Goal: Task Accomplishment & Management: Complete application form

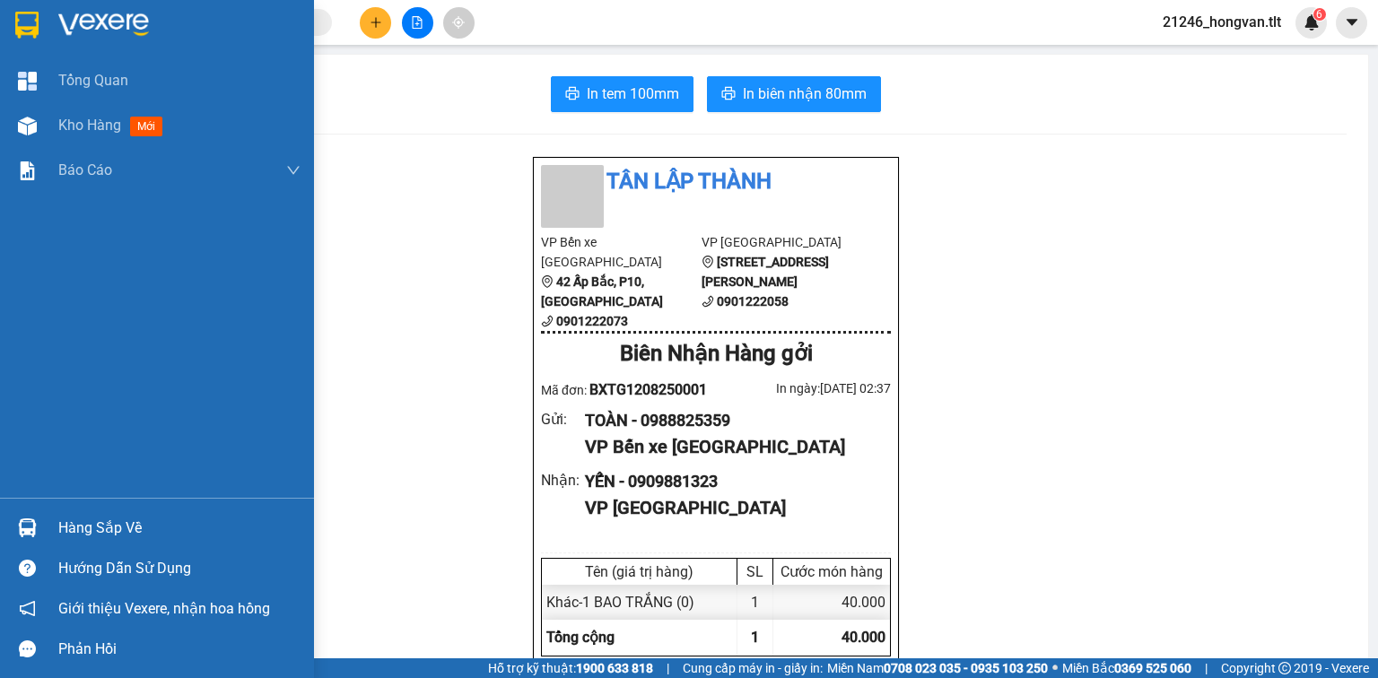
click at [148, 539] on div "Hàng sắp về" at bounding box center [179, 528] width 242 height 27
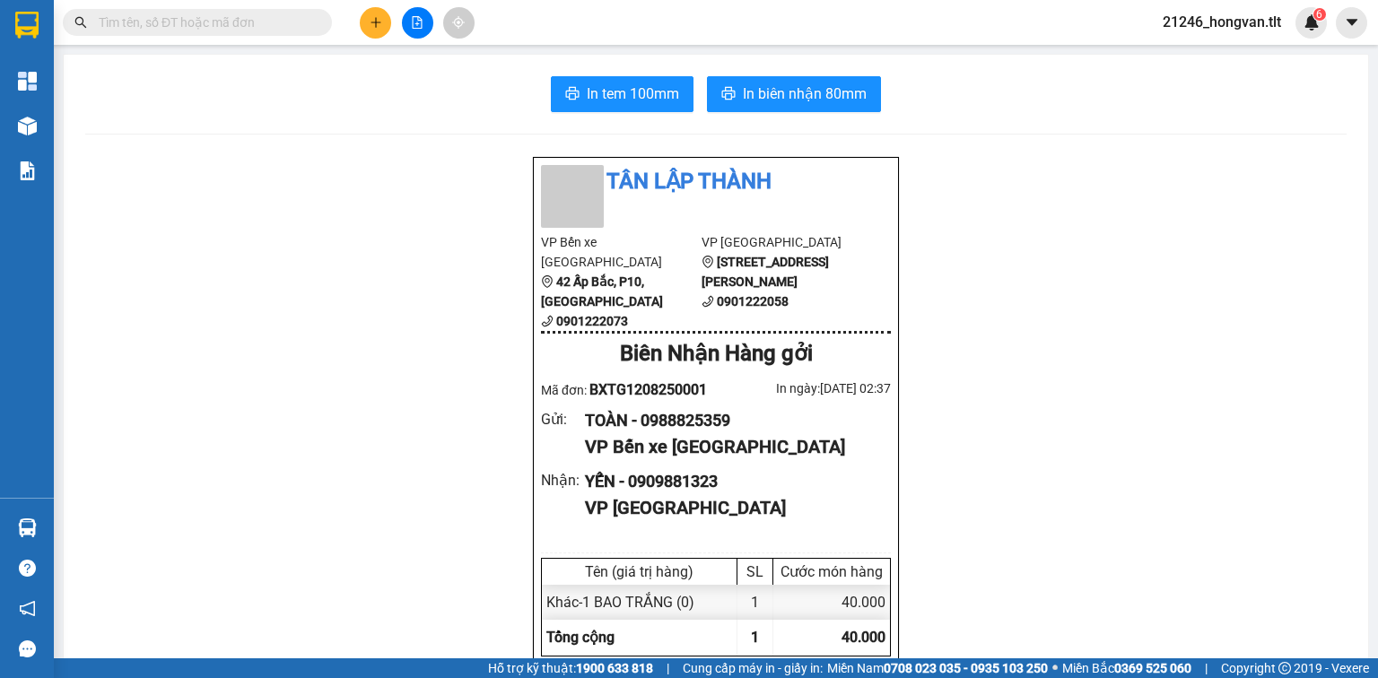
click at [309, 339] on section "Kết quả tìm kiếm ( 4100 ) Bộ lọc Ngày tạo đơn gần nhất Mã ĐH Trạng thái Món hàn…" at bounding box center [689, 339] width 1378 height 678
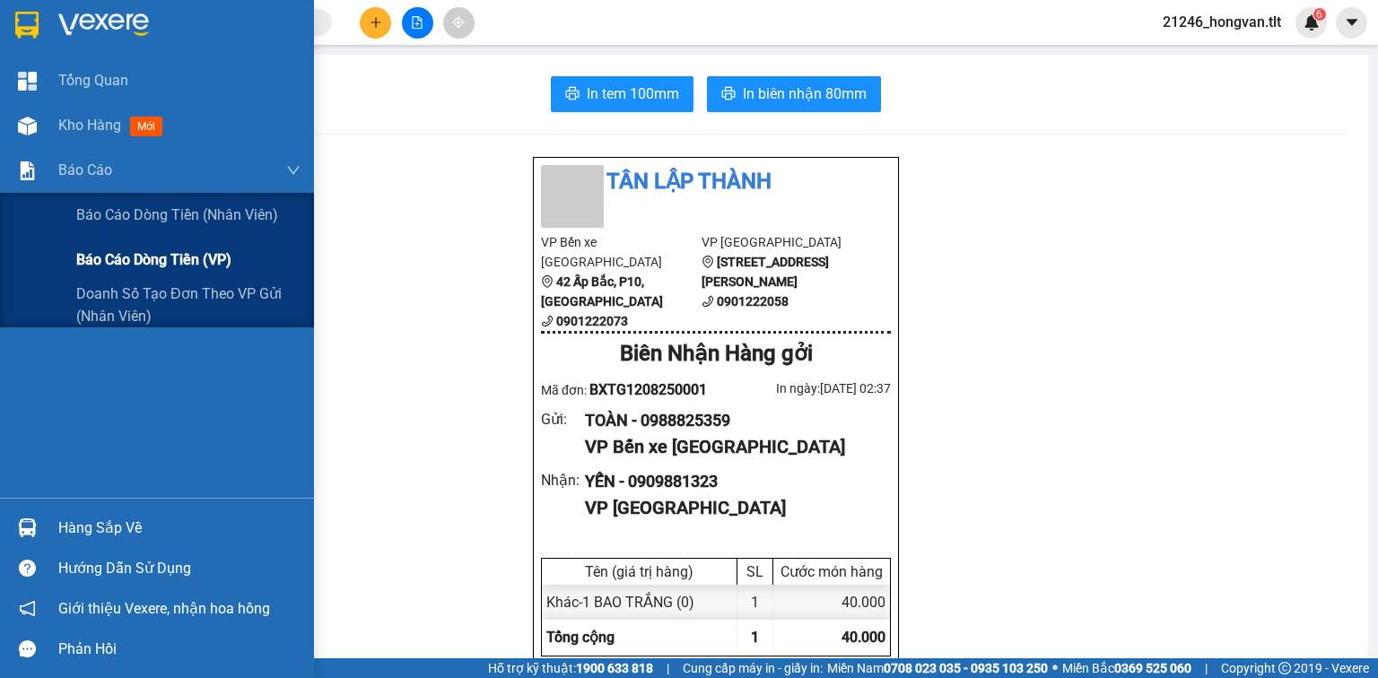
drag, startPoint x: 108, startPoint y: 262, endPoint x: 100, endPoint y: 276, distance: 16.5
click at [107, 262] on span "Báo cáo dòng tiền (VP)" at bounding box center [153, 259] width 155 height 22
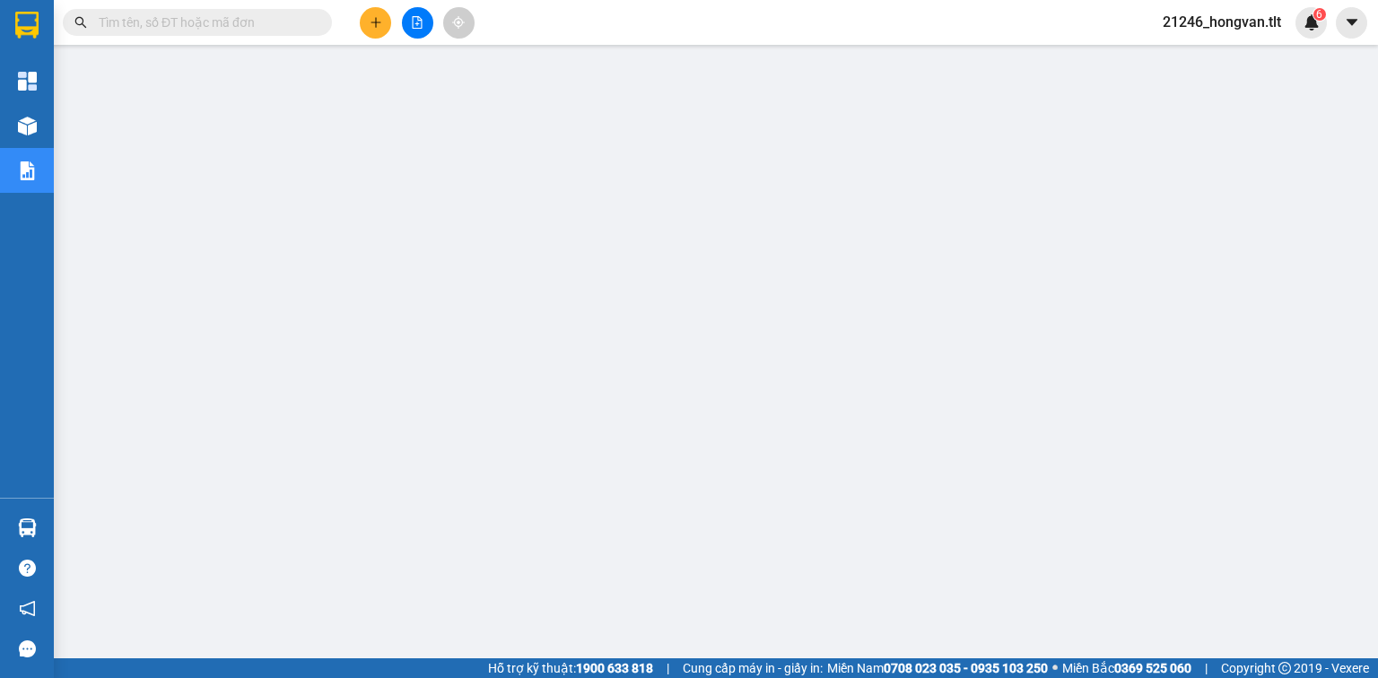
click at [239, 24] on input "text" at bounding box center [205, 23] width 212 height 20
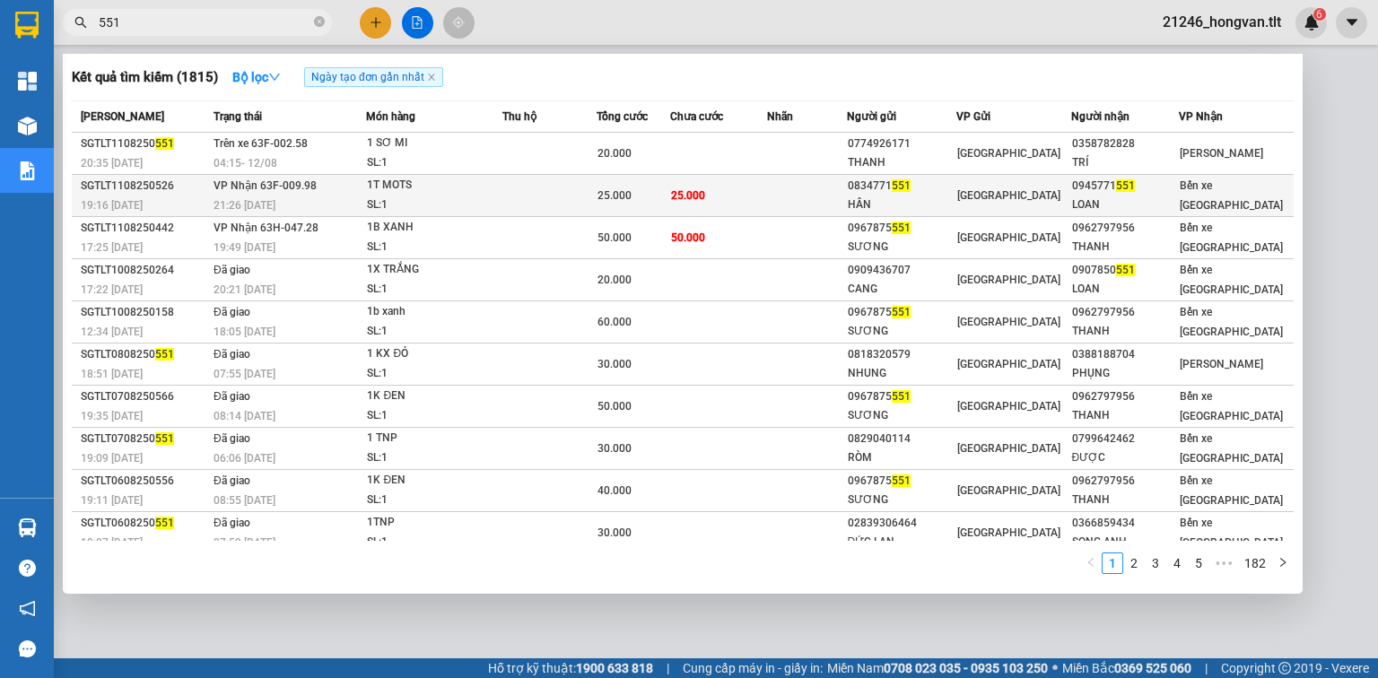
type input "551"
click at [683, 189] on span "25.000" at bounding box center [688, 195] width 34 height 13
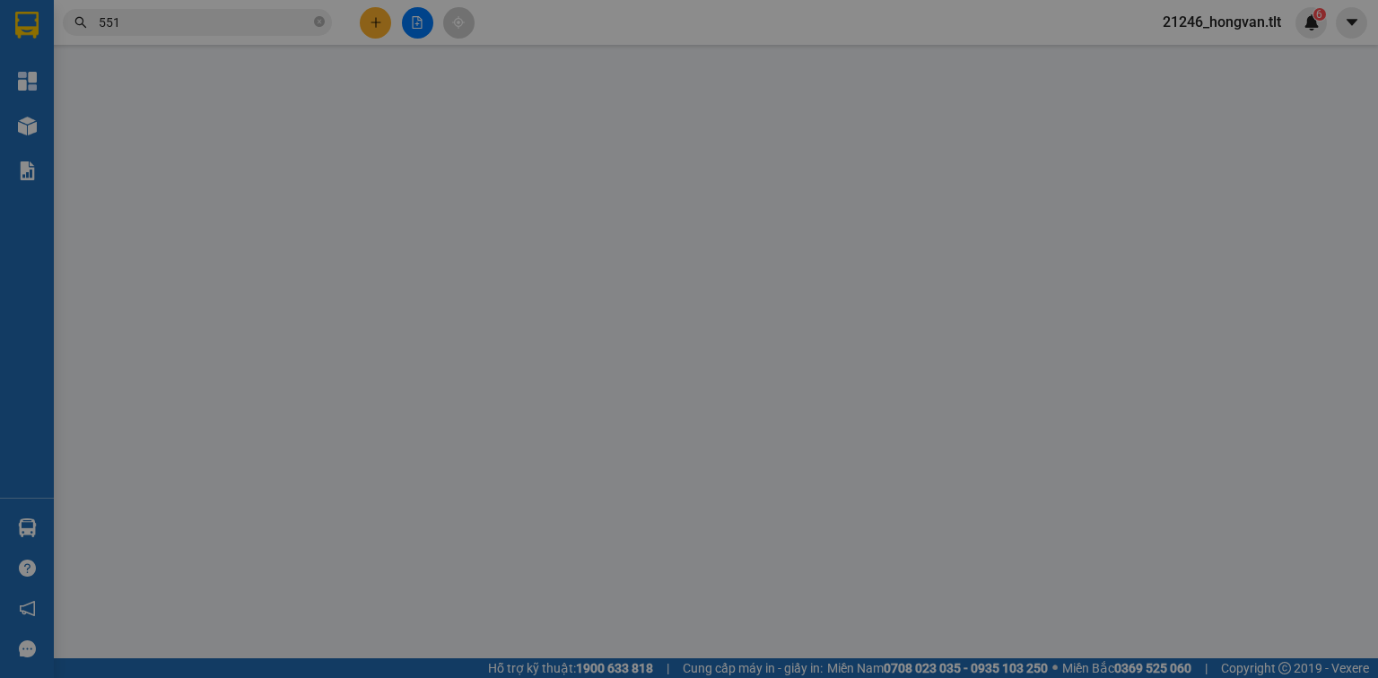
type input "0834771551"
type input "HÂN"
type input "0945771551"
type input "LOAN"
type input "25.000"
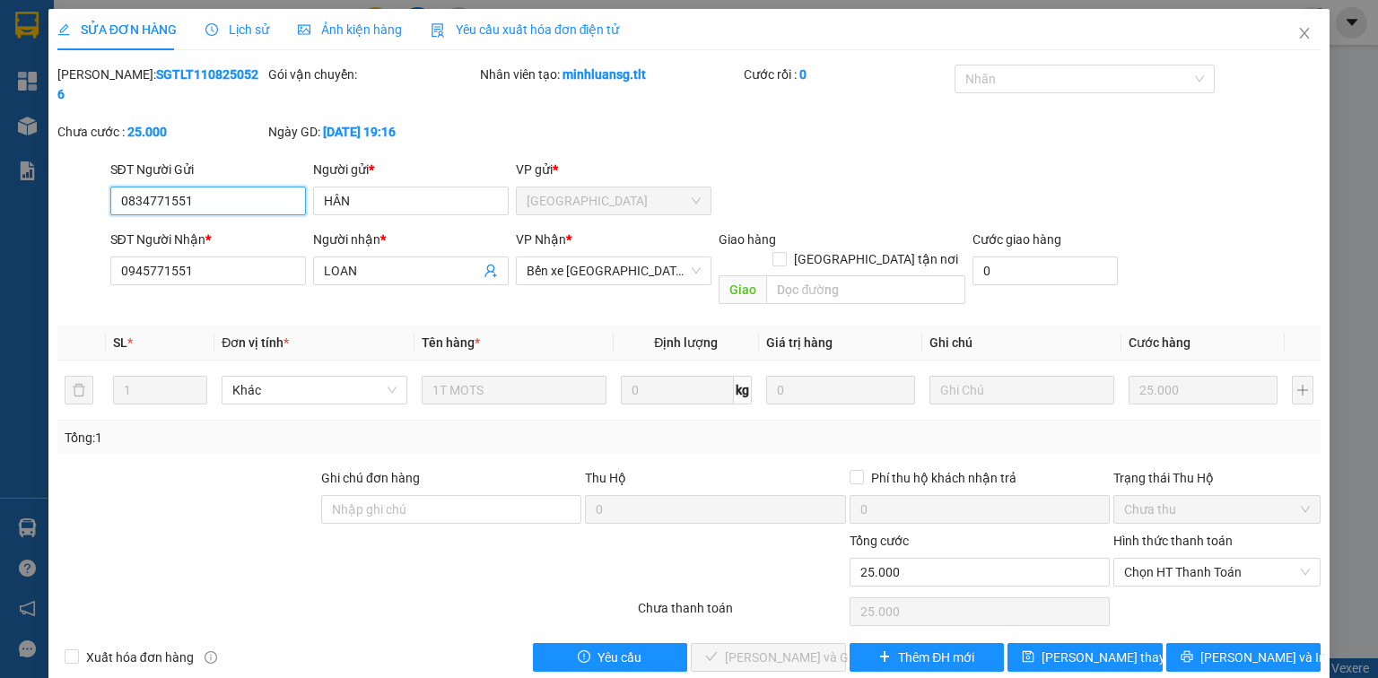
drag, startPoint x: 1198, startPoint y: 532, endPoint x: 1192, endPoint y: 564, distance: 32.9
click at [1198, 559] on span "Chọn HT Thanh Toán" at bounding box center [1217, 572] width 186 height 27
drag, startPoint x: 1188, startPoint y: 572, endPoint x: 1073, endPoint y: 579, distance: 115.0
click at [1188, 572] on div "Tại văn phòng" at bounding box center [1216, 567] width 207 height 29
type input "0"
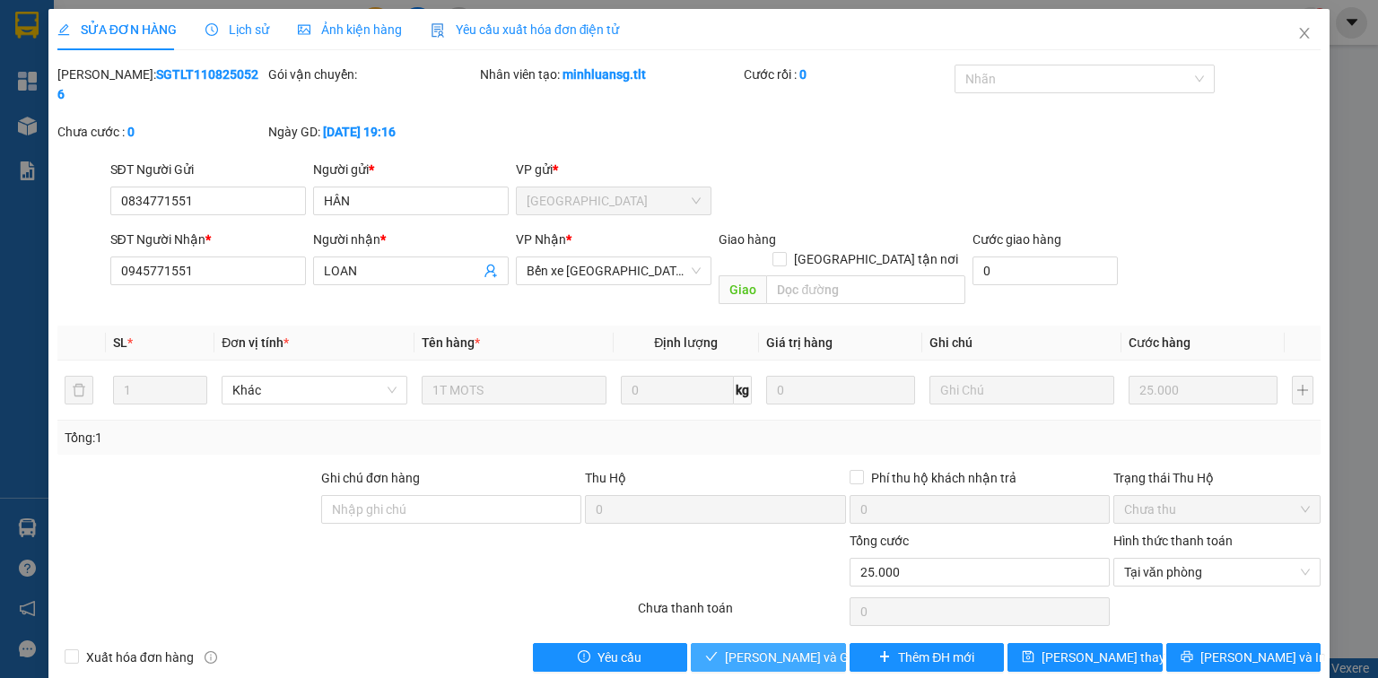
click at [790, 648] on span "[PERSON_NAME] và Giao hàng" at bounding box center [811, 658] width 172 height 20
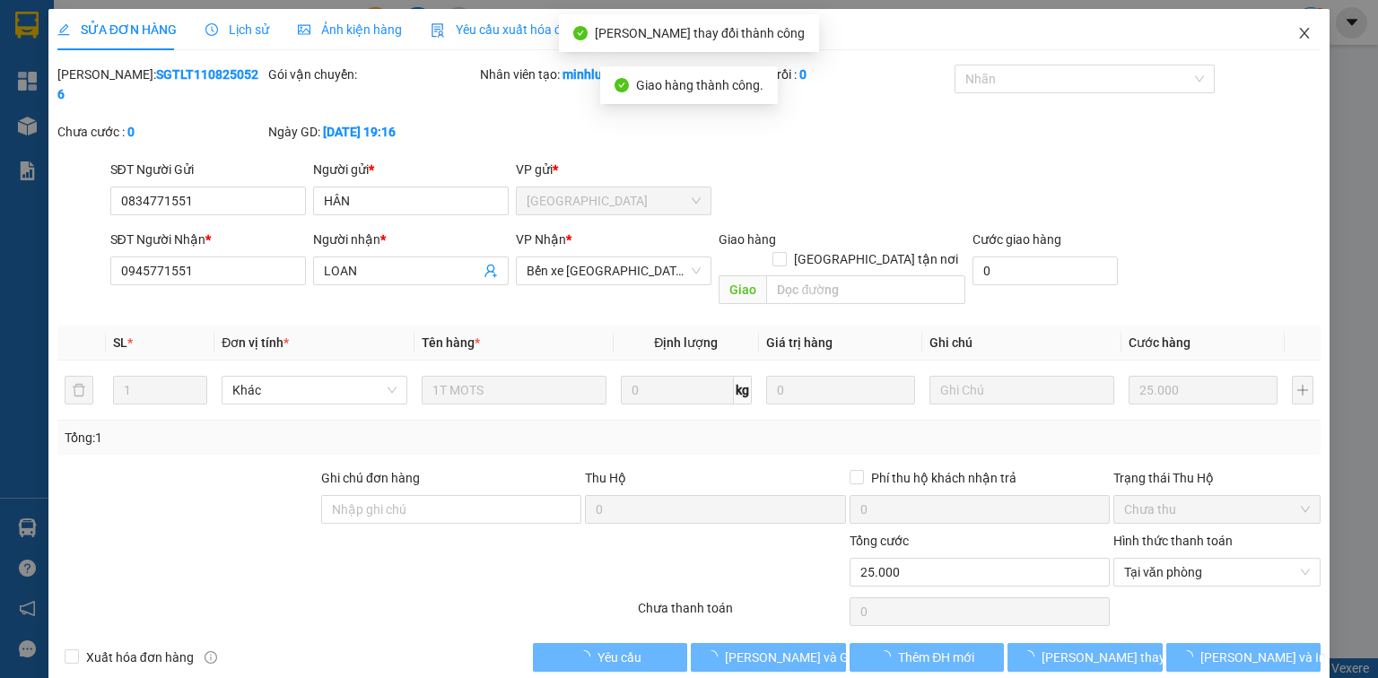
click at [1312, 23] on span "Close" at bounding box center [1304, 34] width 50 height 50
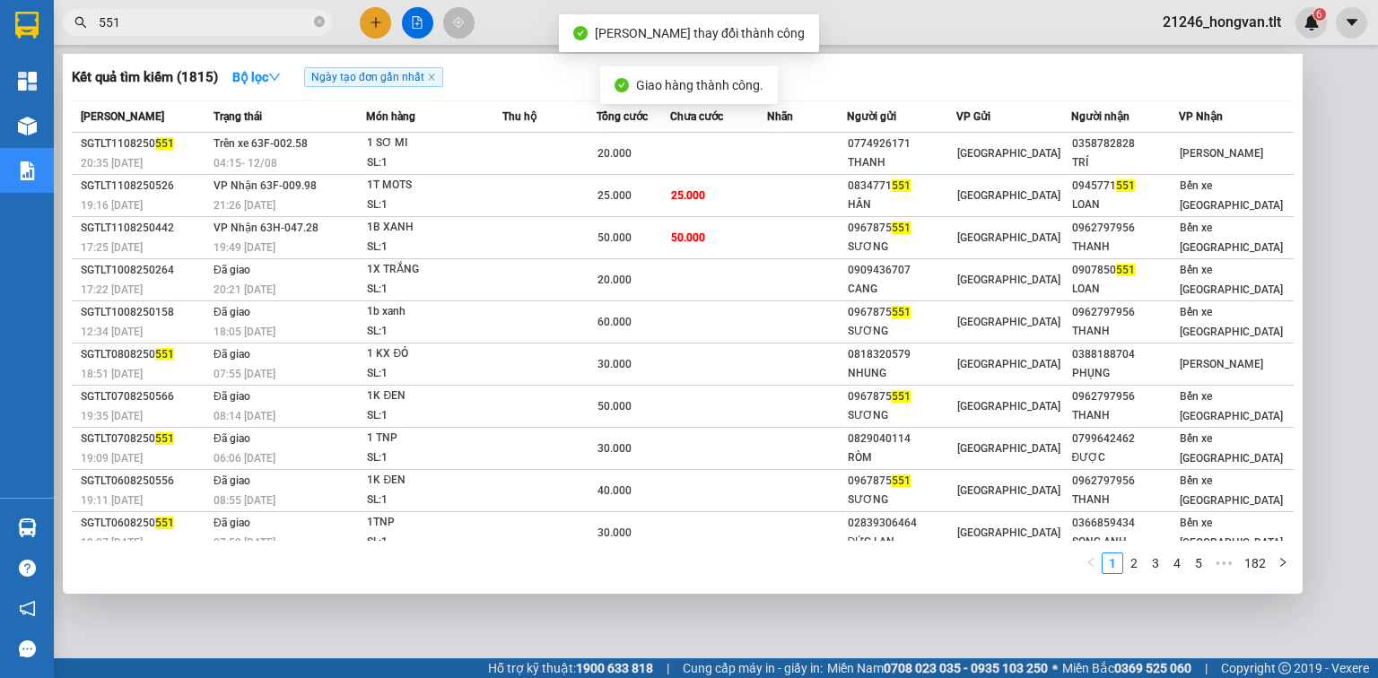
click at [226, 29] on input "551" at bounding box center [205, 23] width 212 height 20
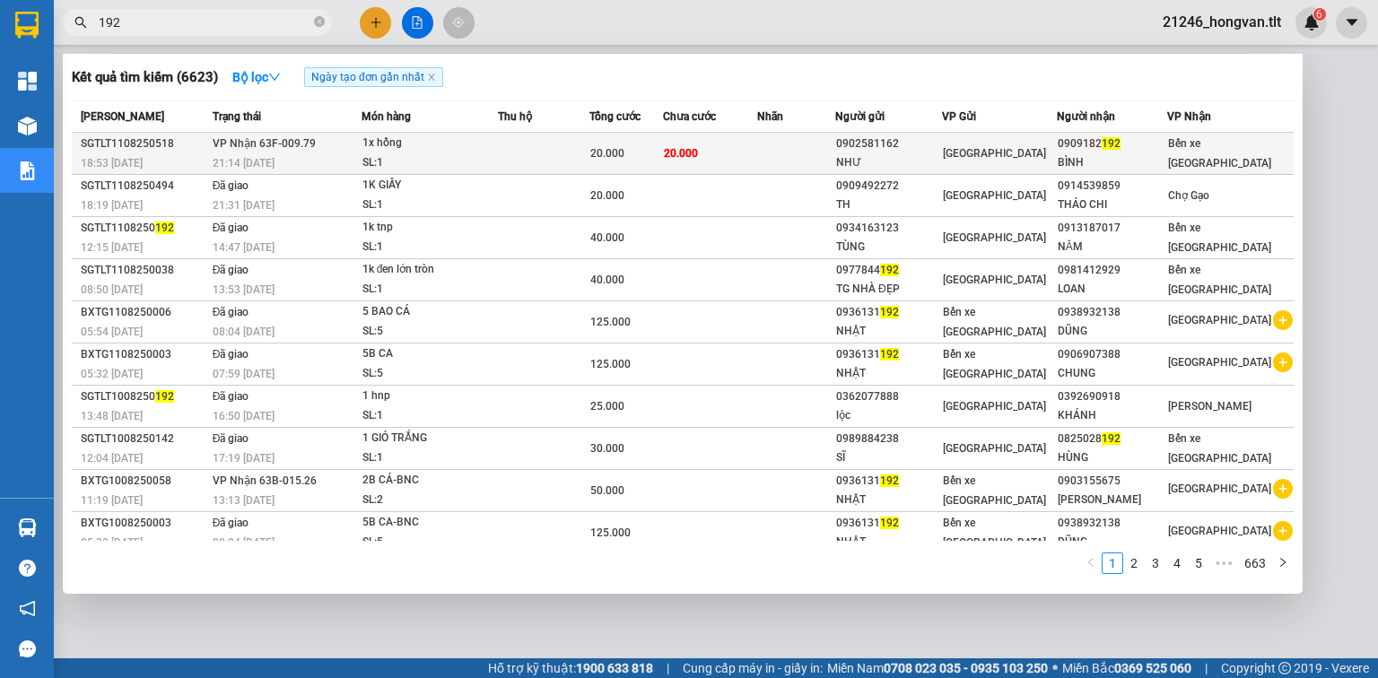
type input "192"
click at [718, 152] on td "20.000" at bounding box center [710, 154] width 94 height 42
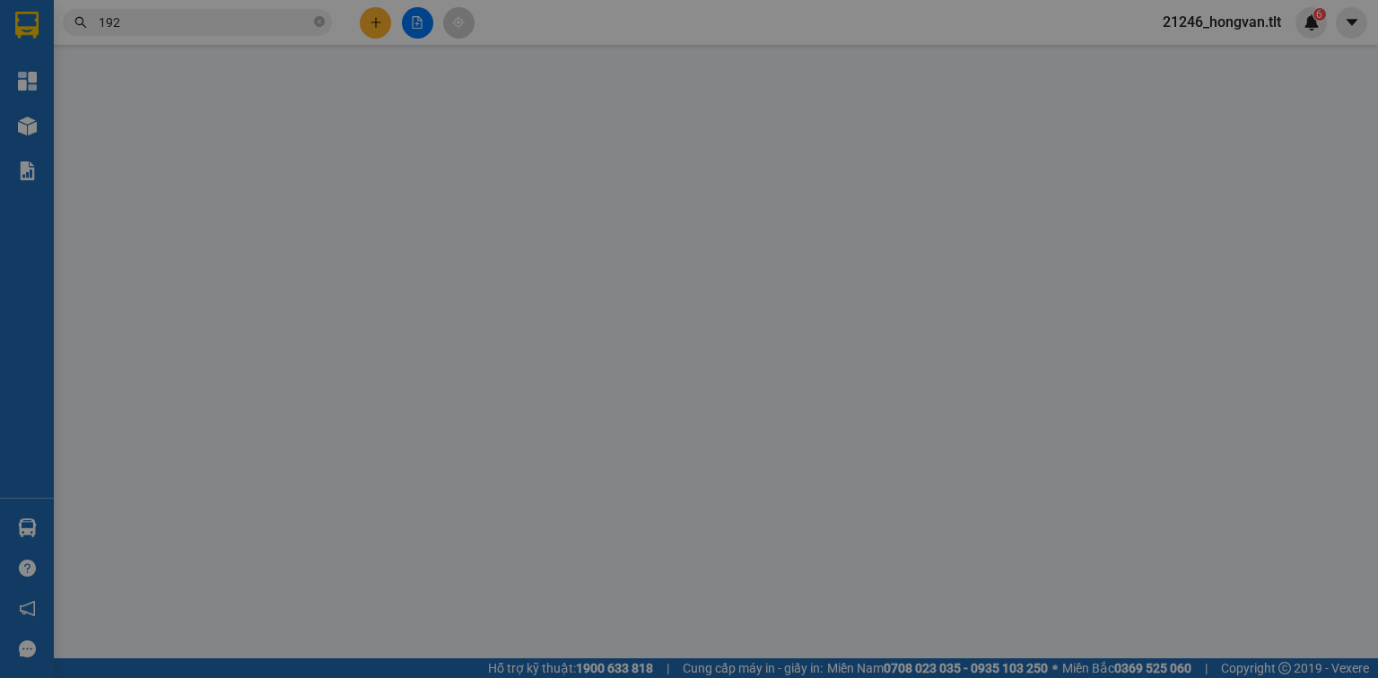
type input "0902581162"
type input "NHƯ"
type input "0909182192"
type input "BÌNH"
type input "20.000"
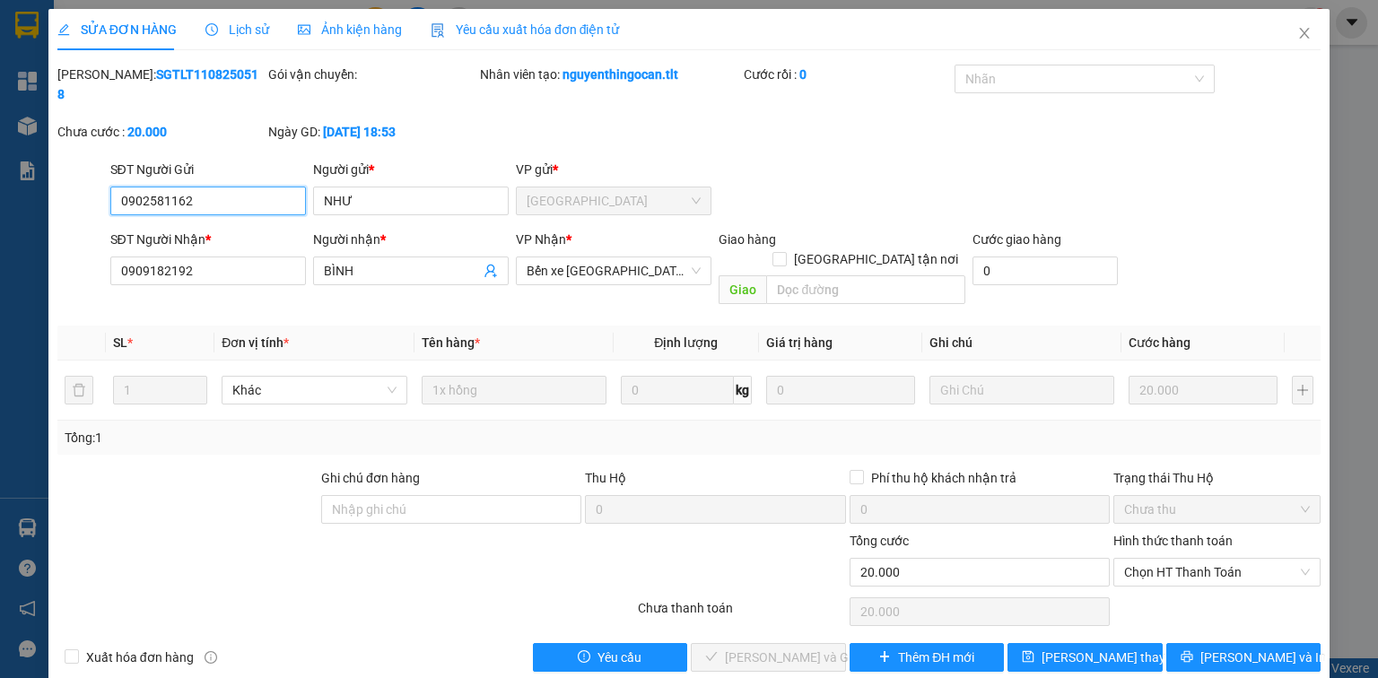
click at [1141, 559] on span "Chọn HT Thanh Toán" at bounding box center [1217, 572] width 186 height 27
drag, startPoint x: 1145, startPoint y: 576, endPoint x: 910, endPoint y: 597, distance: 236.0
click at [1144, 576] on div "Tại văn phòng" at bounding box center [1217, 568] width 186 height 20
type input "0"
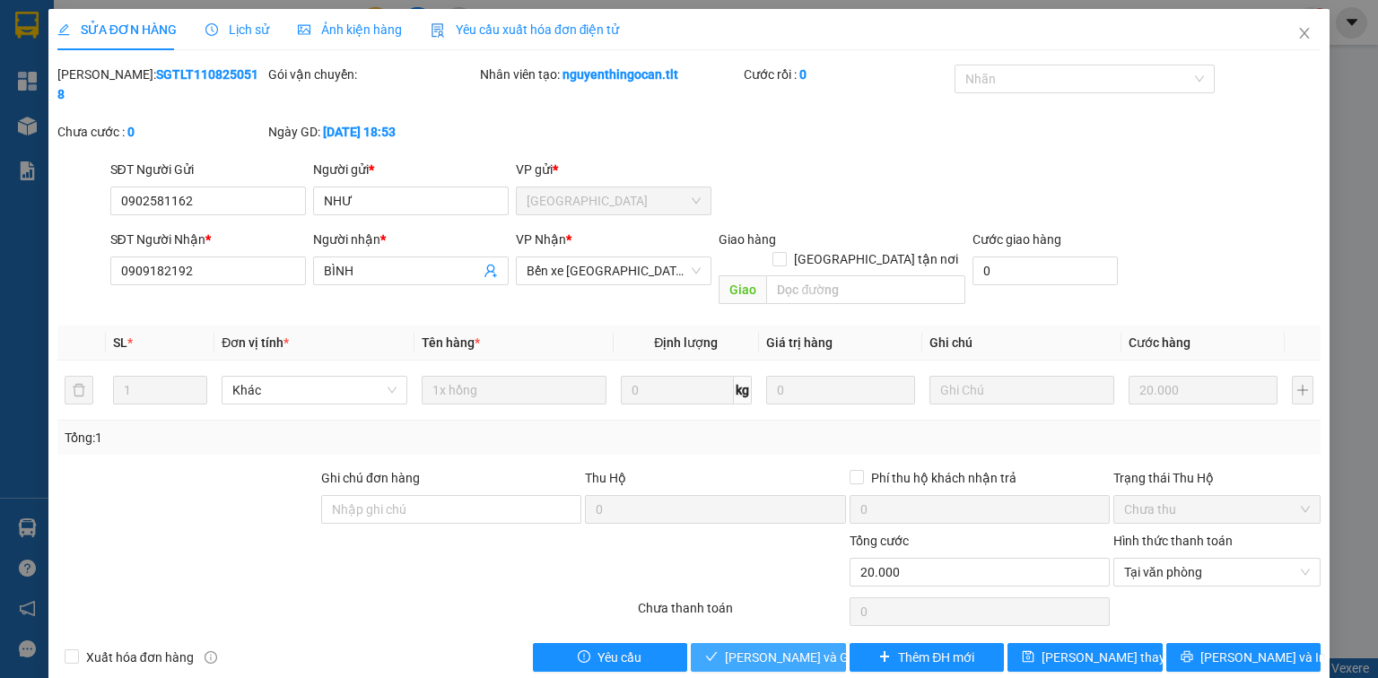
click at [779, 648] on span "[PERSON_NAME] và Giao hàng" at bounding box center [811, 658] width 172 height 20
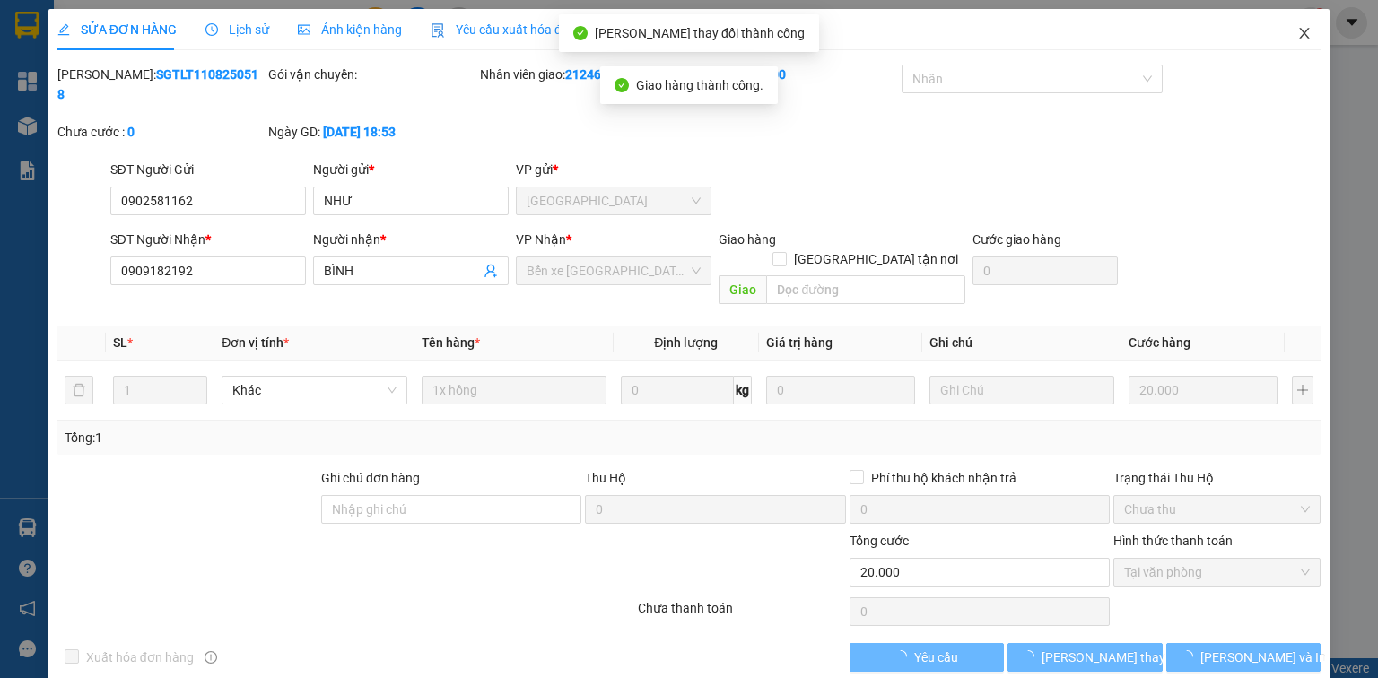
click at [1302, 39] on icon "close" at bounding box center [1304, 33] width 14 height 14
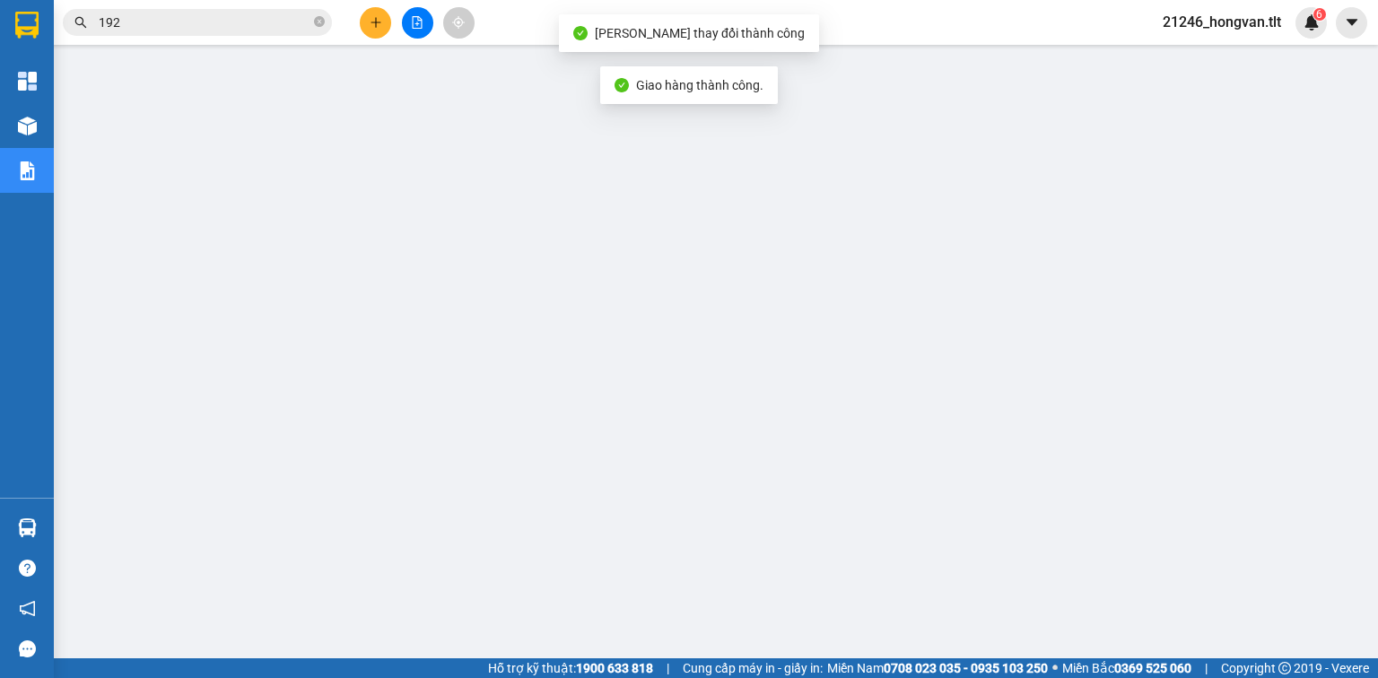
click at [248, 15] on input "192" at bounding box center [205, 23] width 212 height 20
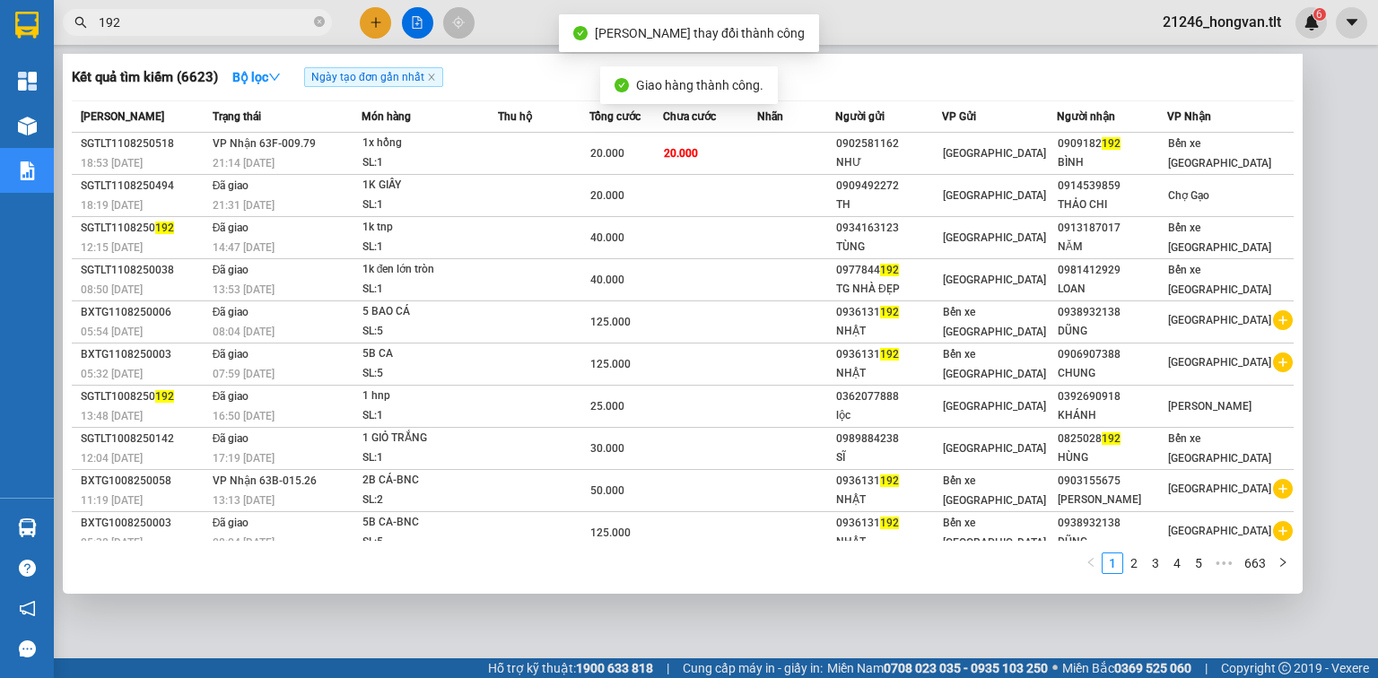
click at [248, 15] on input "192" at bounding box center [205, 23] width 212 height 20
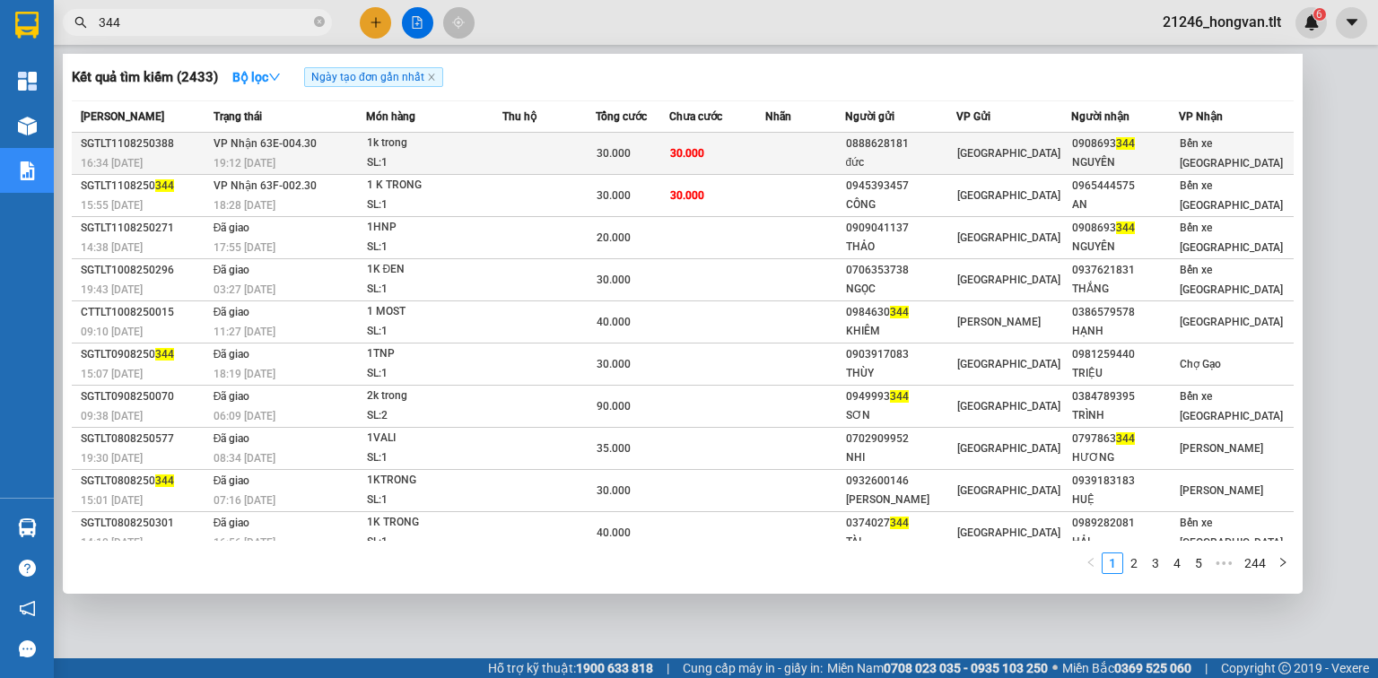
type input "344"
click at [827, 147] on td at bounding box center [805, 154] width 80 height 42
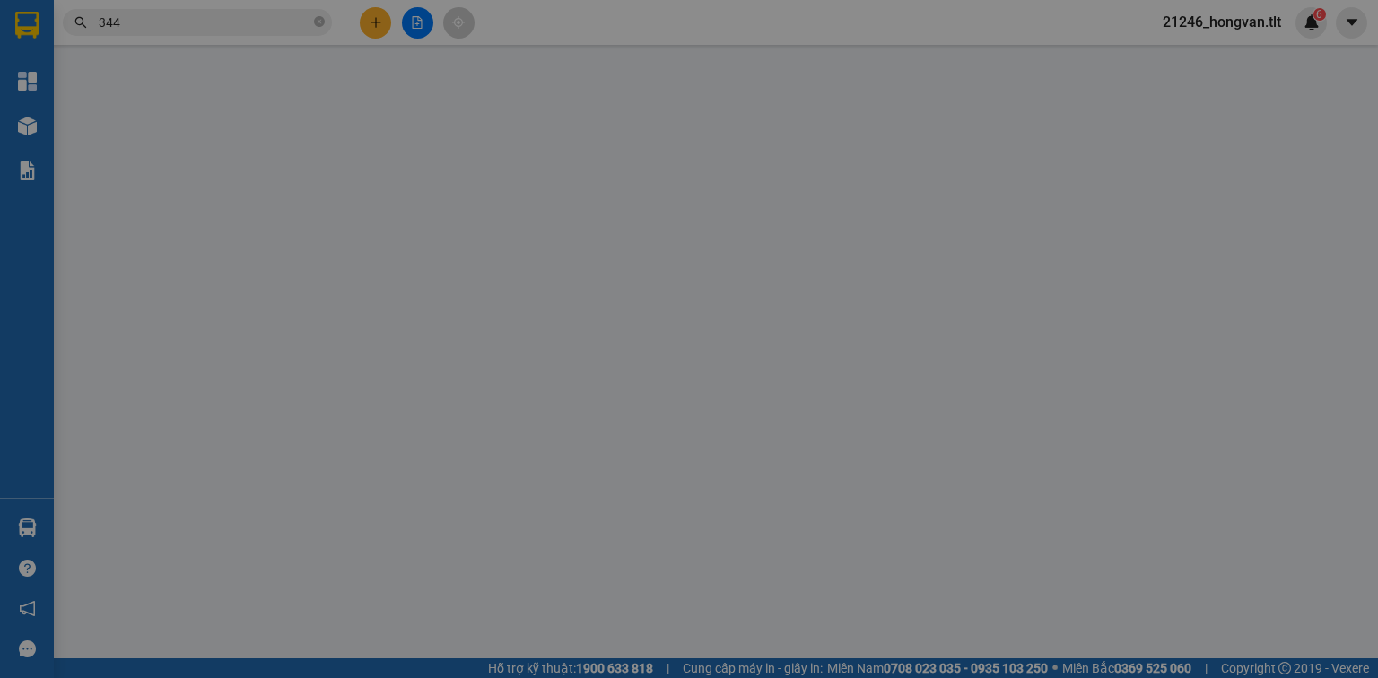
type input "0888628181"
type input "đức"
type input "0908693344"
type input "NGUYÊN"
type input "30.000"
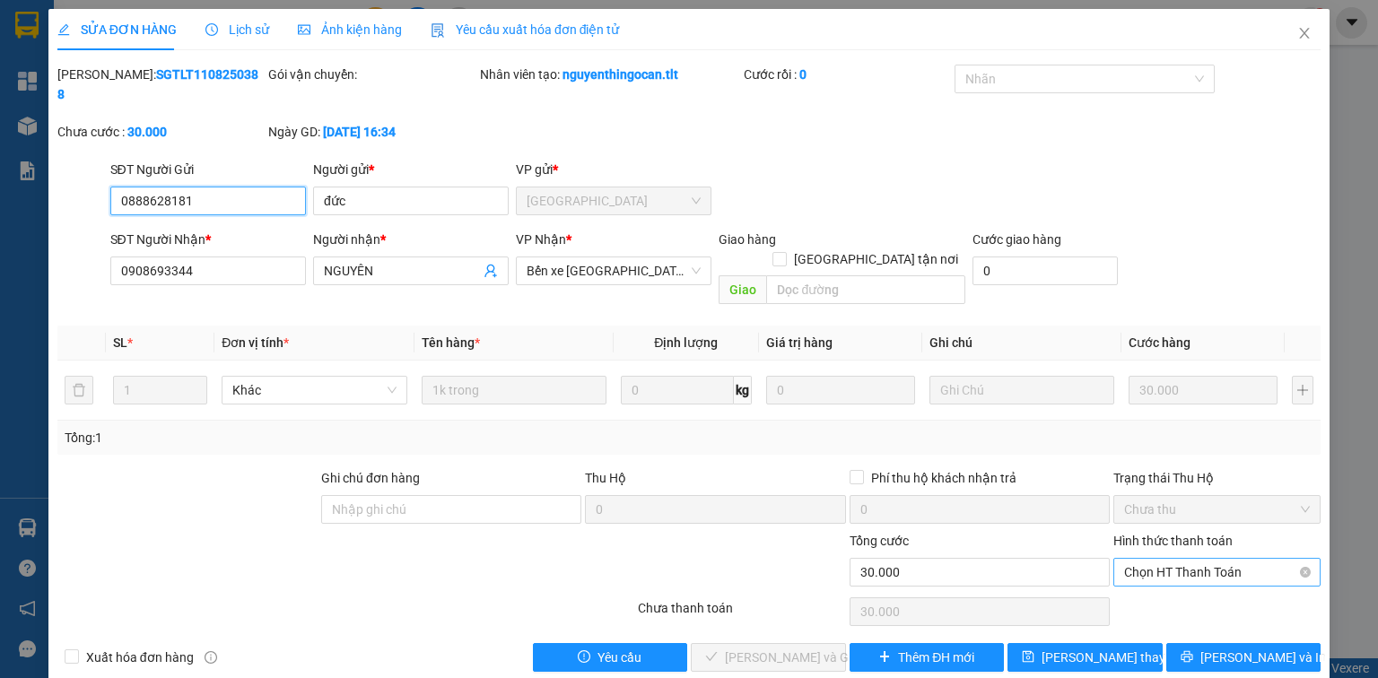
click at [1183, 559] on span "Chọn HT Thanh Toán" at bounding box center [1217, 572] width 186 height 27
click at [1177, 554] on div "Tại văn phòng" at bounding box center [1216, 567] width 207 height 29
type input "0"
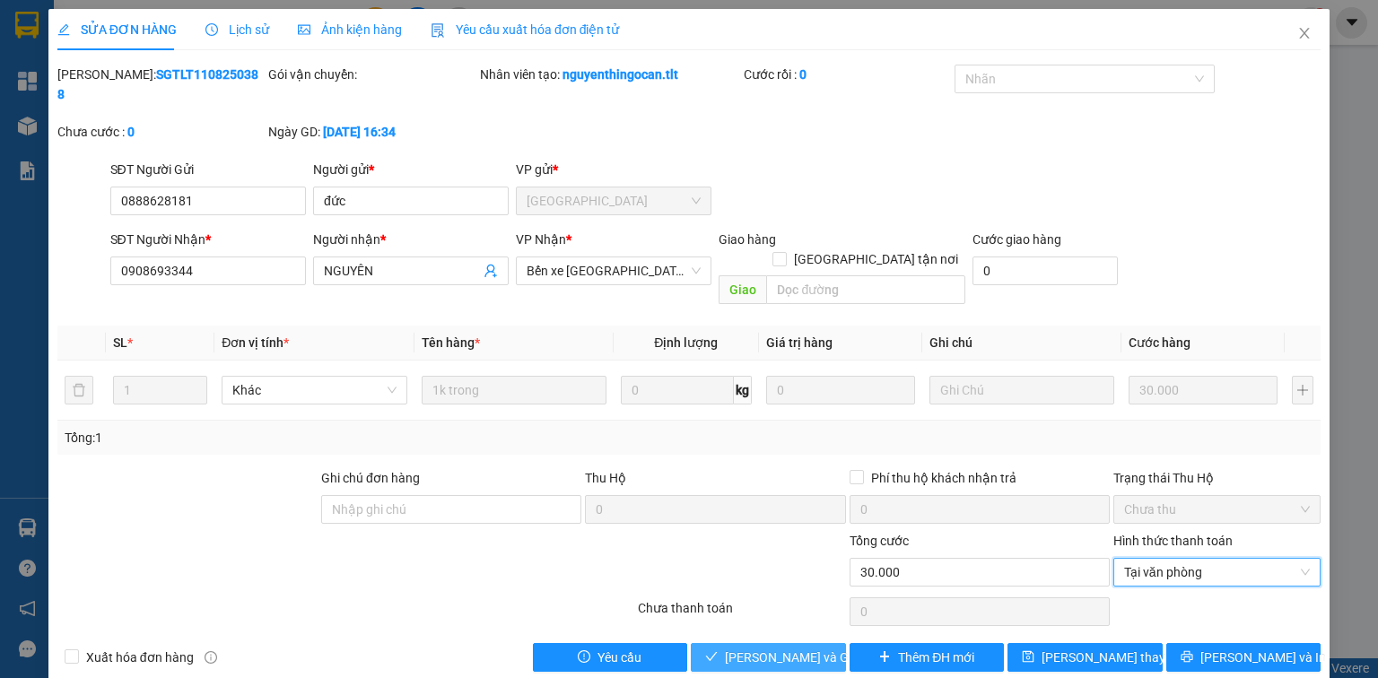
click at [800, 643] on button "[PERSON_NAME] và Giao hàng" at bounding box center [768, 657] width 155 height 29
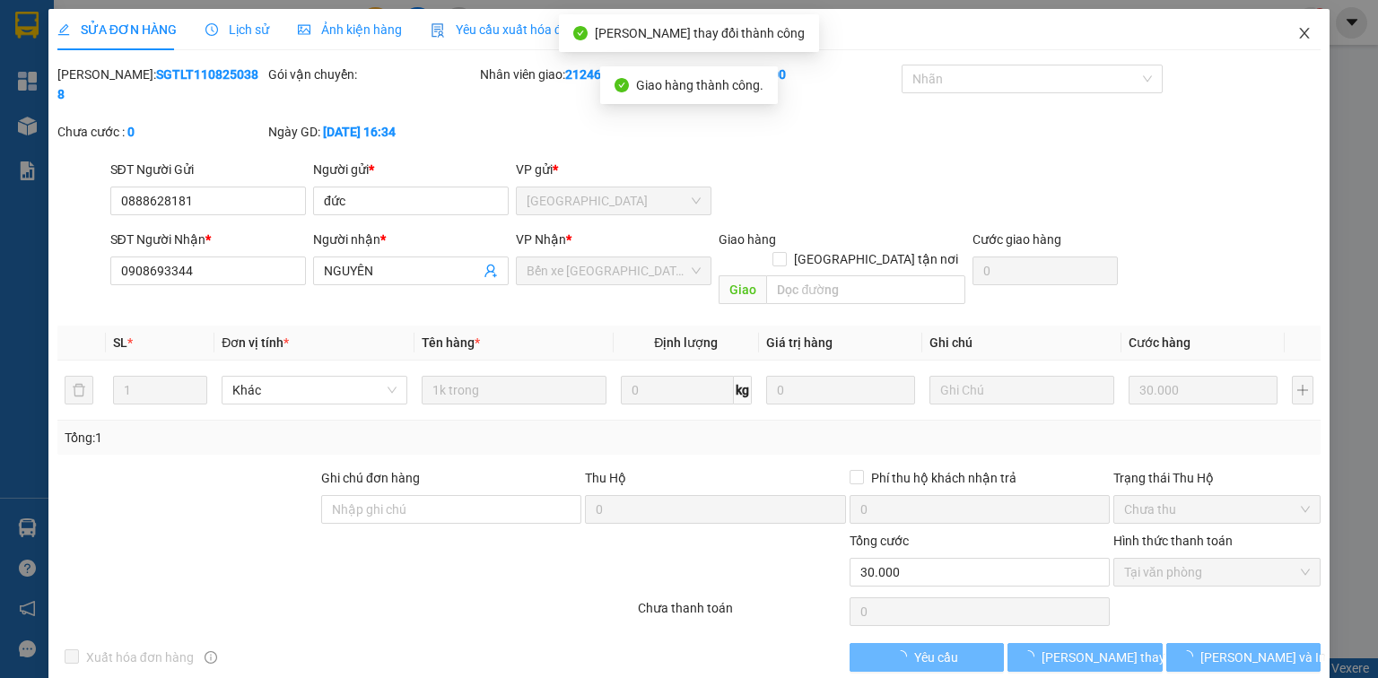
click at [1319, 34] on span "Close" at bounding box center [1304, 34] width 50 height 50
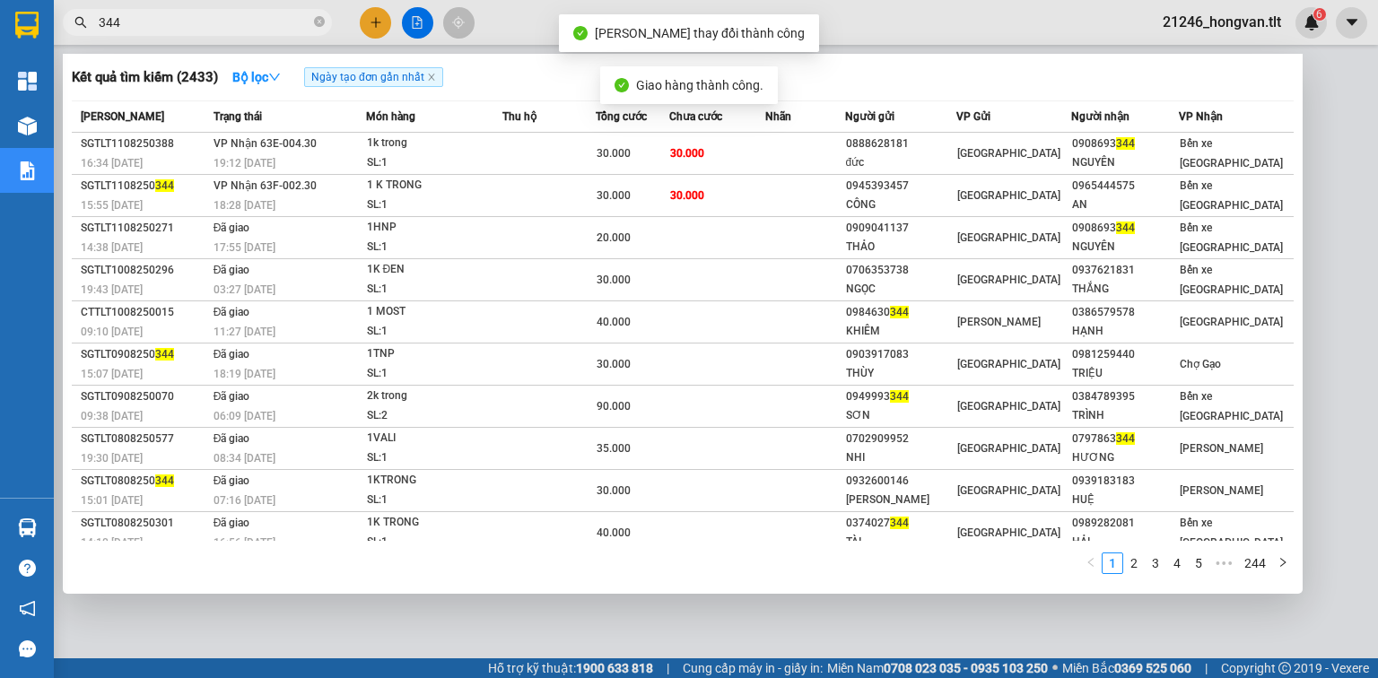
click at [288, 24] on input "344" at bounding box center [205, 23] width 212 height 20
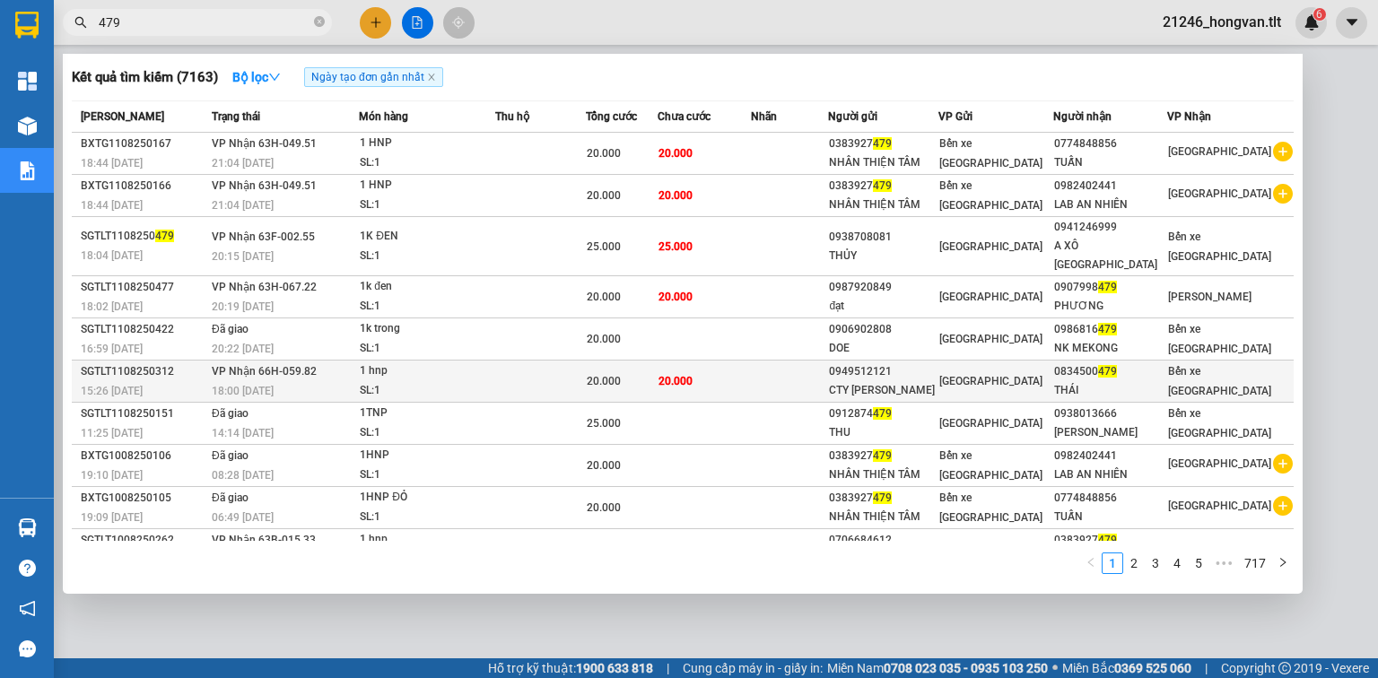
type input "479"
click at [751, 370] on td "20.000" at bounding box center [704, 382] width 93 height 42
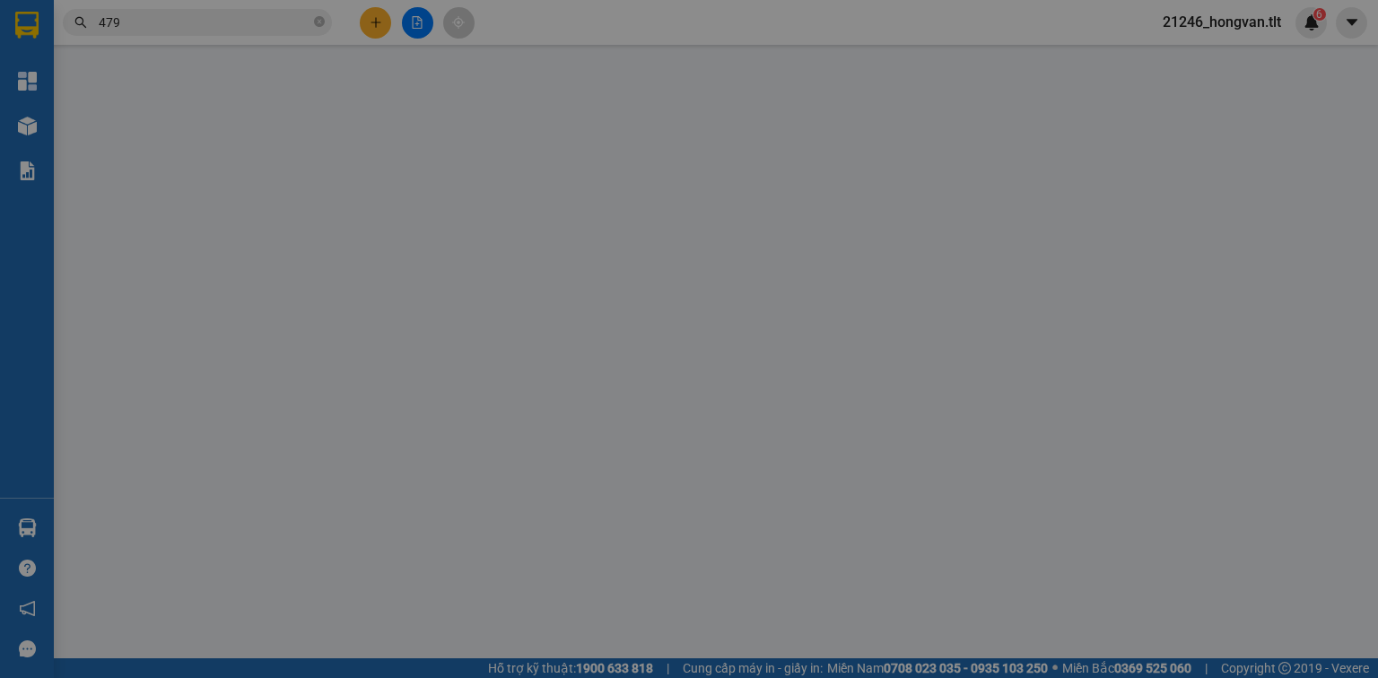
type input "0949512121"
type input "CTY [PERSON_NAME]"
type input "0834500479"
type input "THÁI"
type input "ướt sẵn"
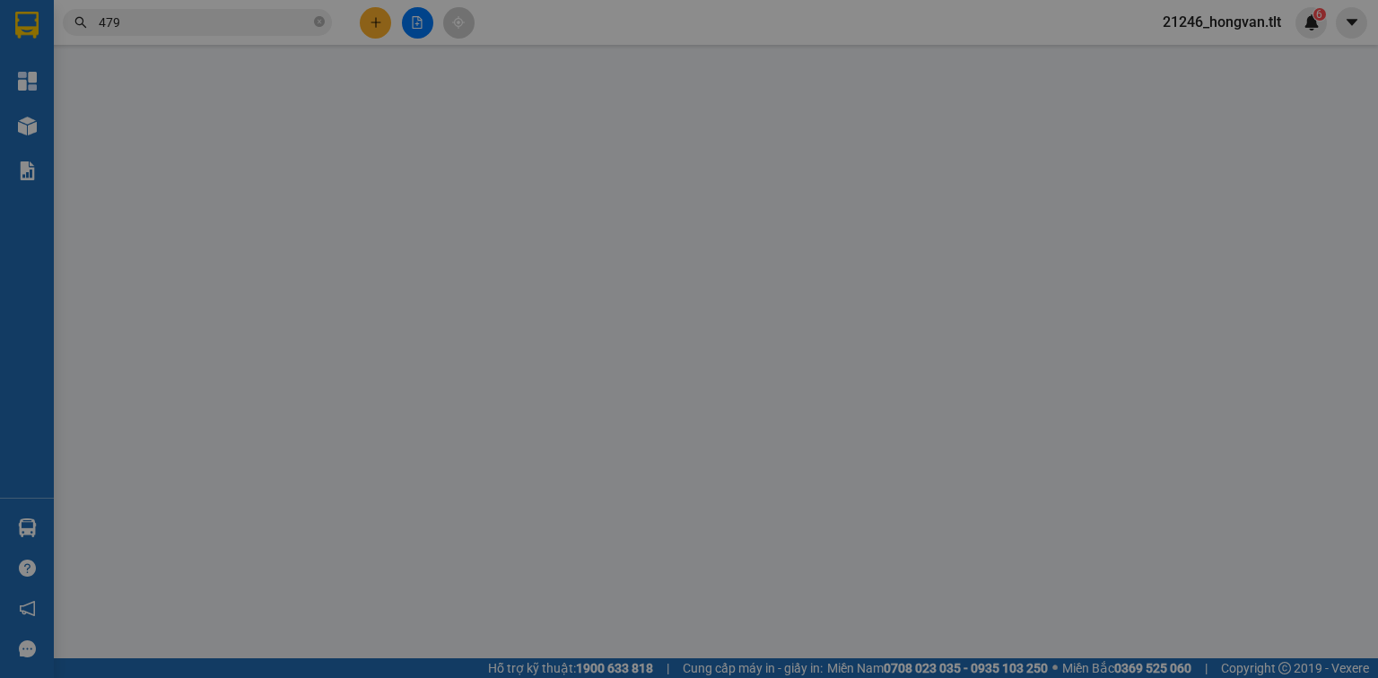
type input "20.000"
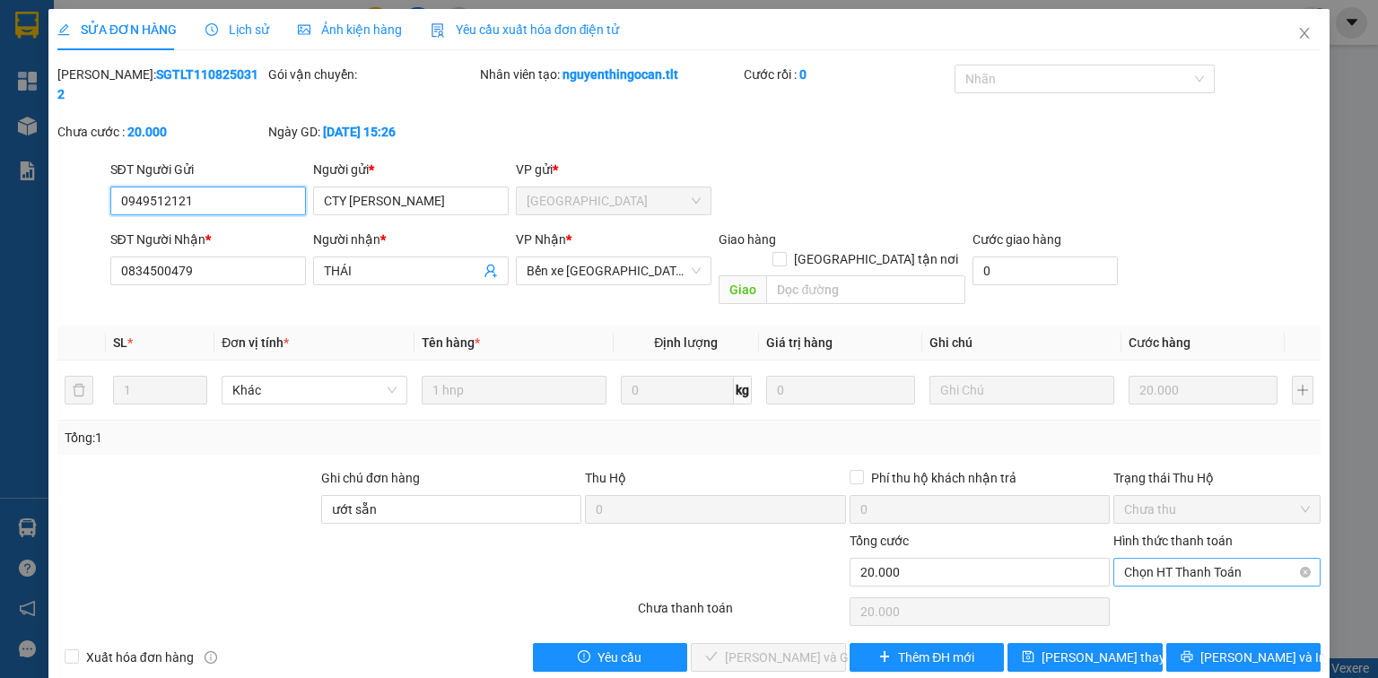
drag, startPoint x: 1173, startPoint y: 530, endPoint x: 1176, endPoint y: 543, distance: 12.8
click at [1174, 559] on span "Chọn HT Thanh Toán" at bounding box center [1217, 572] width 186 height 27
click at [1177, 570] on div "Tại văn phòng" at bounding box center [1217, 568] width 186 height 20
type input "0"
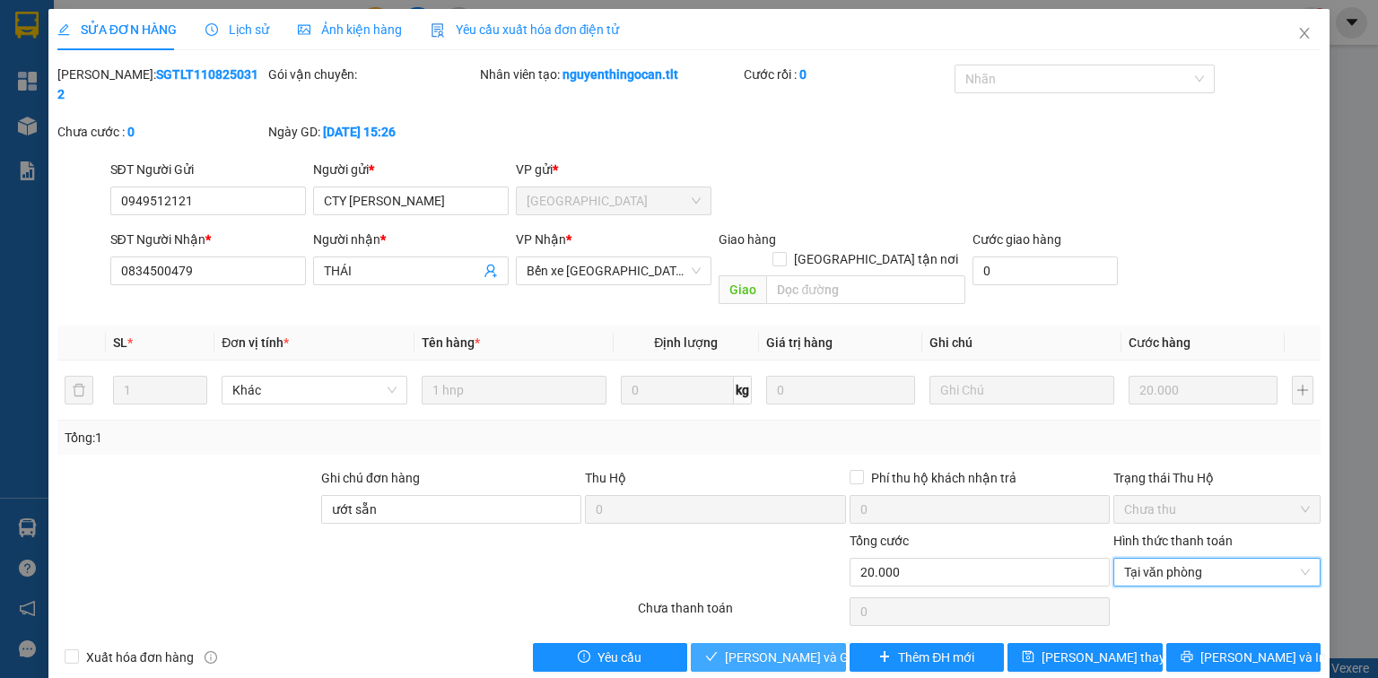
click at [735, 648] on span "[PERSON_NAME] và Giao hàng" at bounding box center [811, 658] width 172 height 20
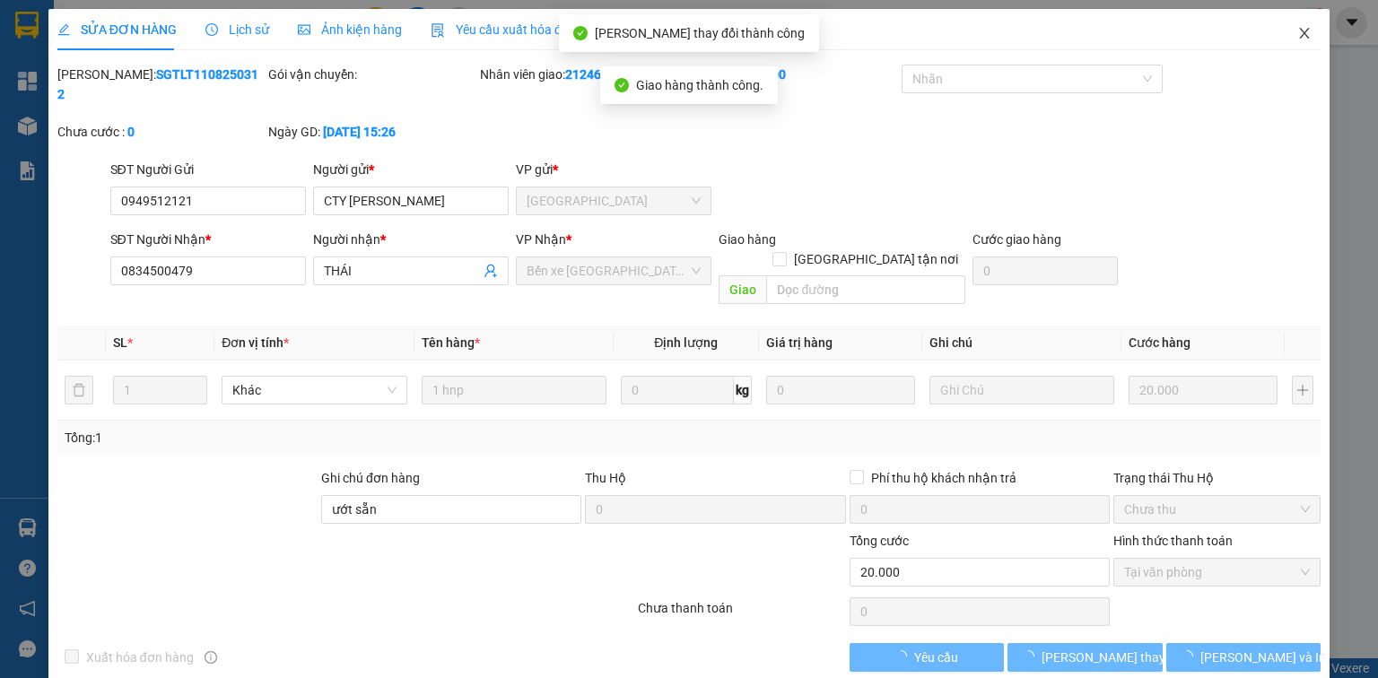
click at [1308, 29] on icon "close" at bounding box center [1304, 33] width 14 height 14
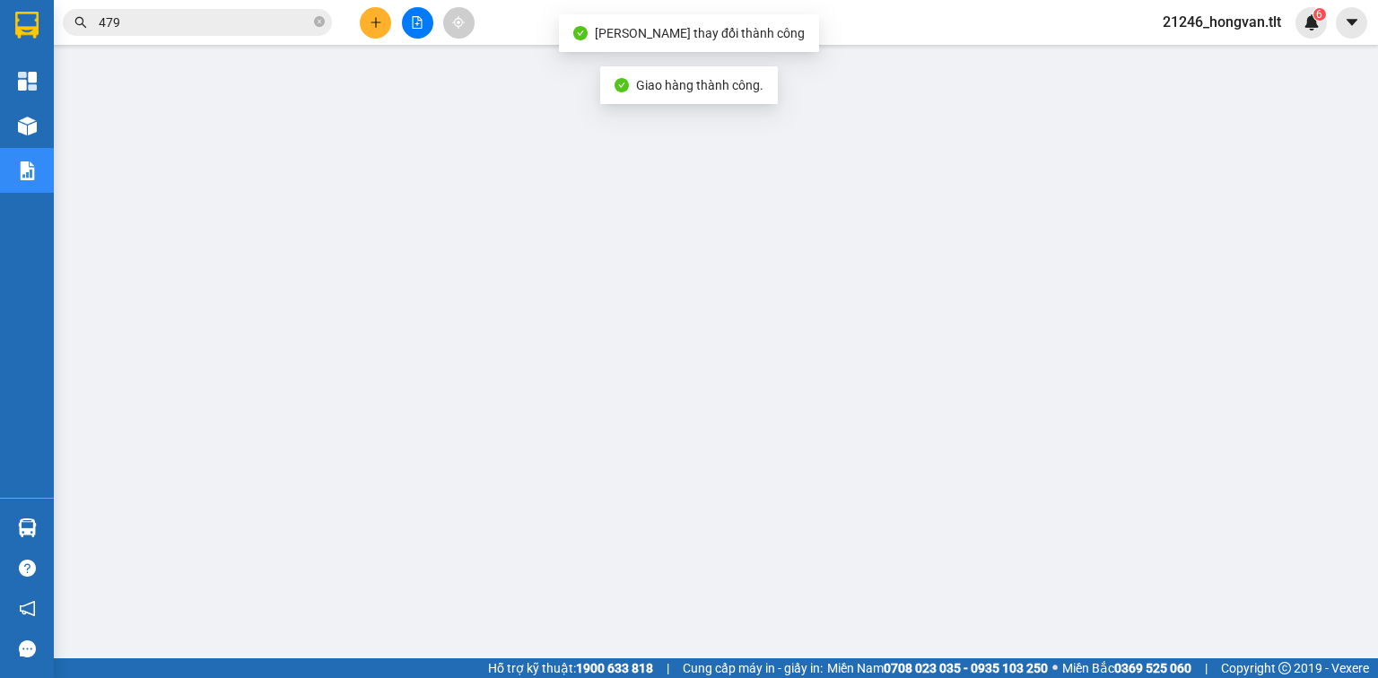
click at [255, 23] on input "479" at bounding box center [205, 23] width 212 height 20
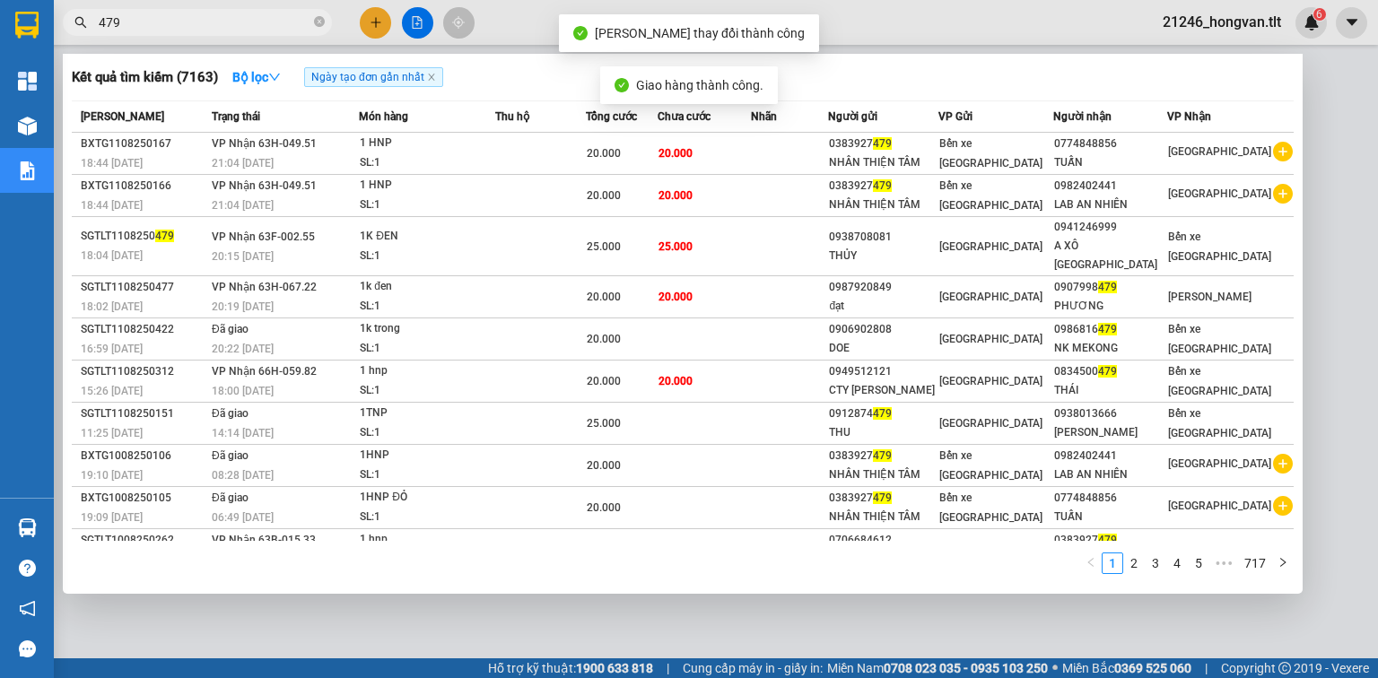
click at [255, 23] on input "479" at bounding box center [205, 23] width 212 height 20
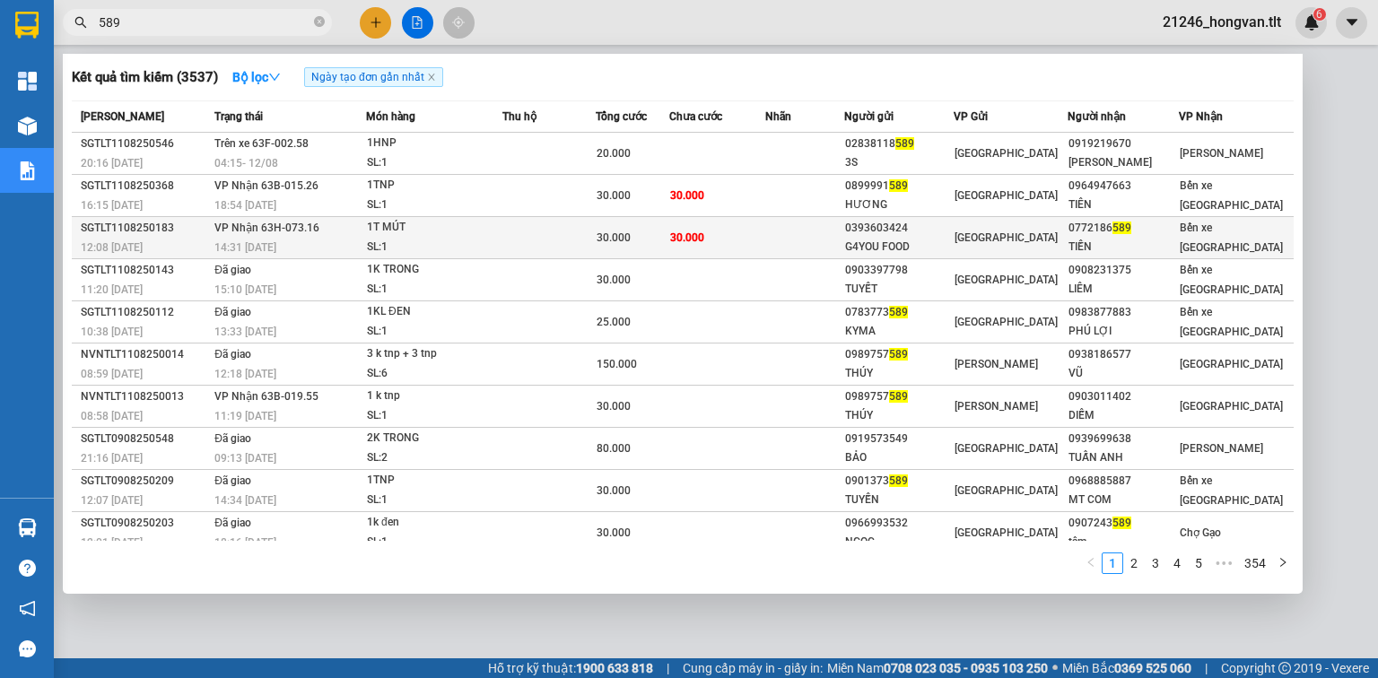
type input "589"
click at [686, 231] on span "30.000" at bounding box center [687, 237] width 34 height 13
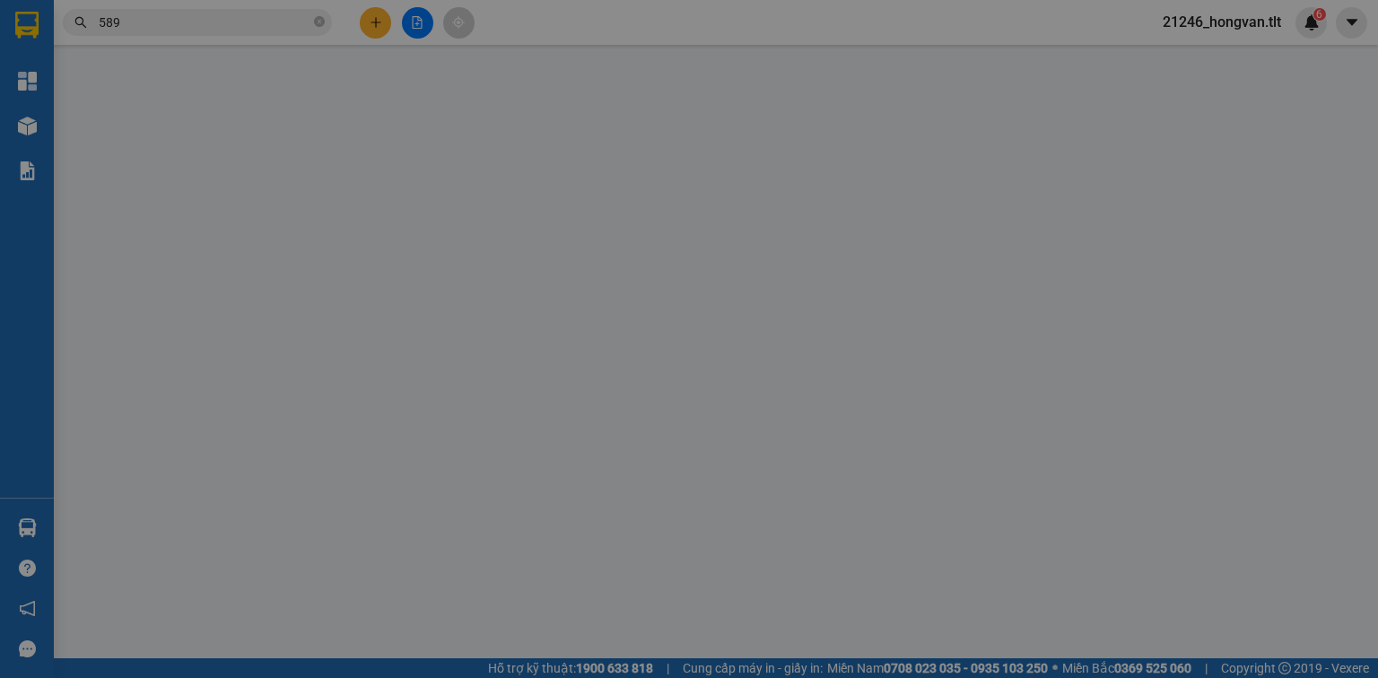
type input "0393603424"
type input "G4YOU FOOD"
type input "0772186589"
type input "TIỀN"
type input "30.000"
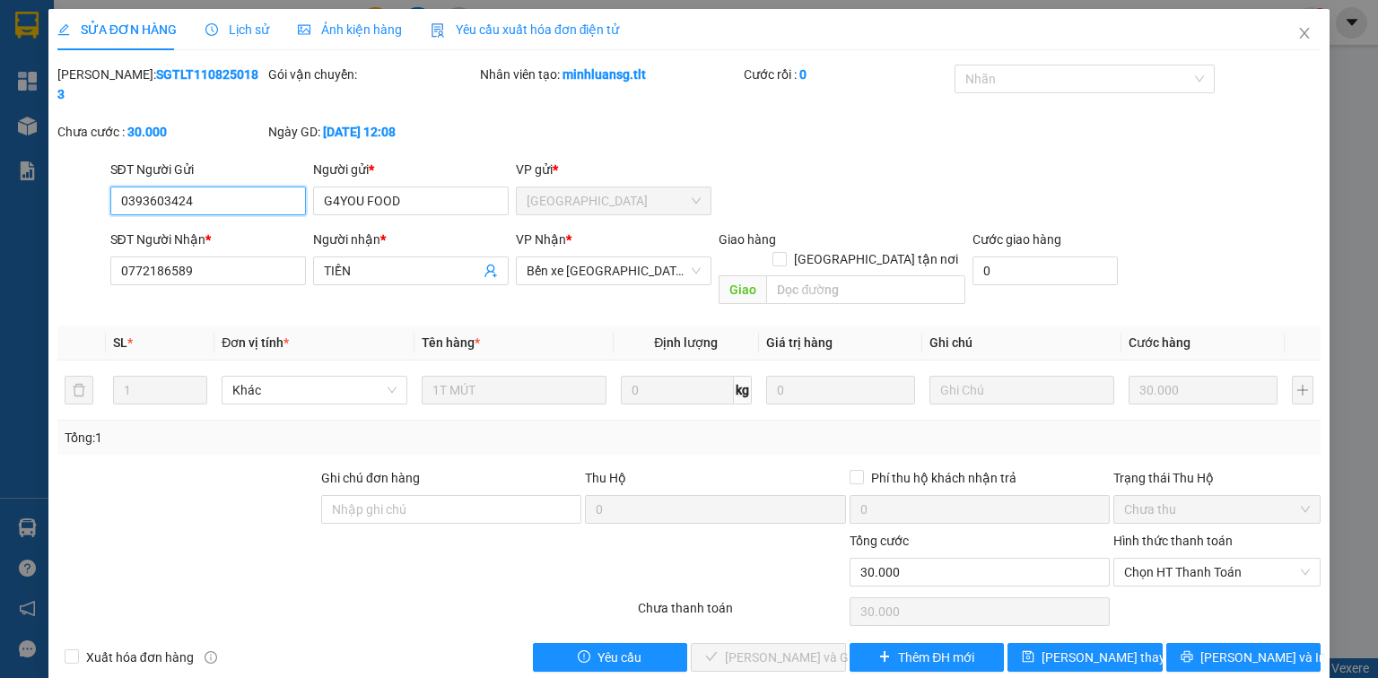
drag, startPoint x: 1154, startPoint y: 530, endPoint x: 1165, endPoint y: 551, distance: 23.3
click at [1154, 559] on span "Chọn HT Thanh Toán" at bounding box center [1217, 572] width 186 height 27
click at [1170, 560] on div "Tại văn phòng" at bounding box center [1217, 568] width 186 height 20
type input "0"
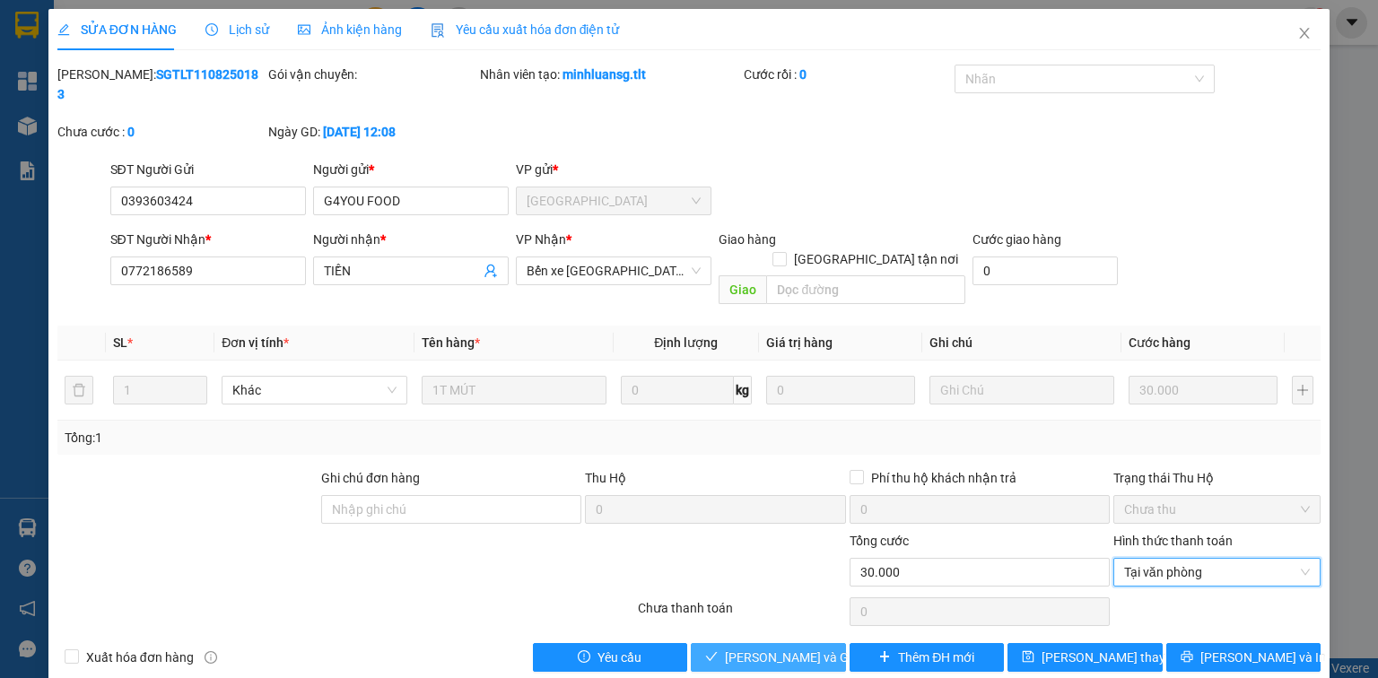
click at [761, 643] on button "[PERSON_NAME] và Giao hàng" at bounding box center [768, 657] width 155 height 29
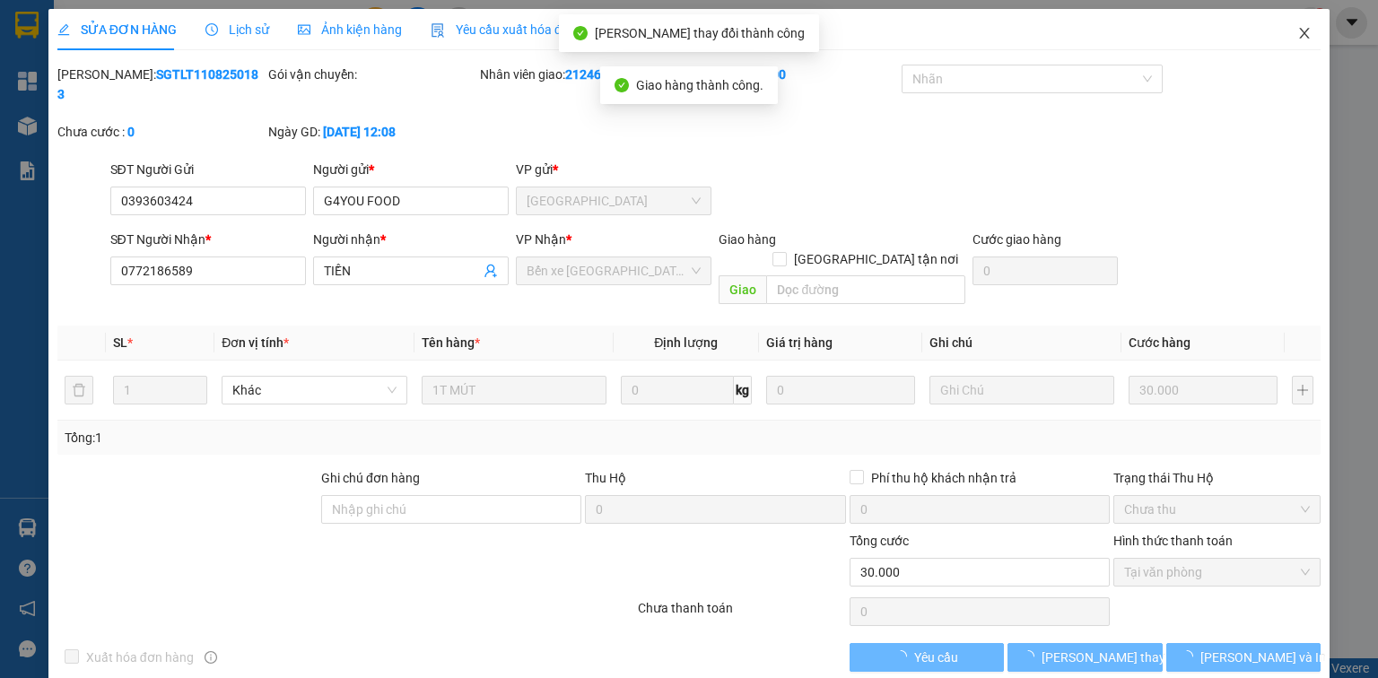
click at [1295, 34] on span "Close" at bounding box center [1304, 34] width 50 height 50
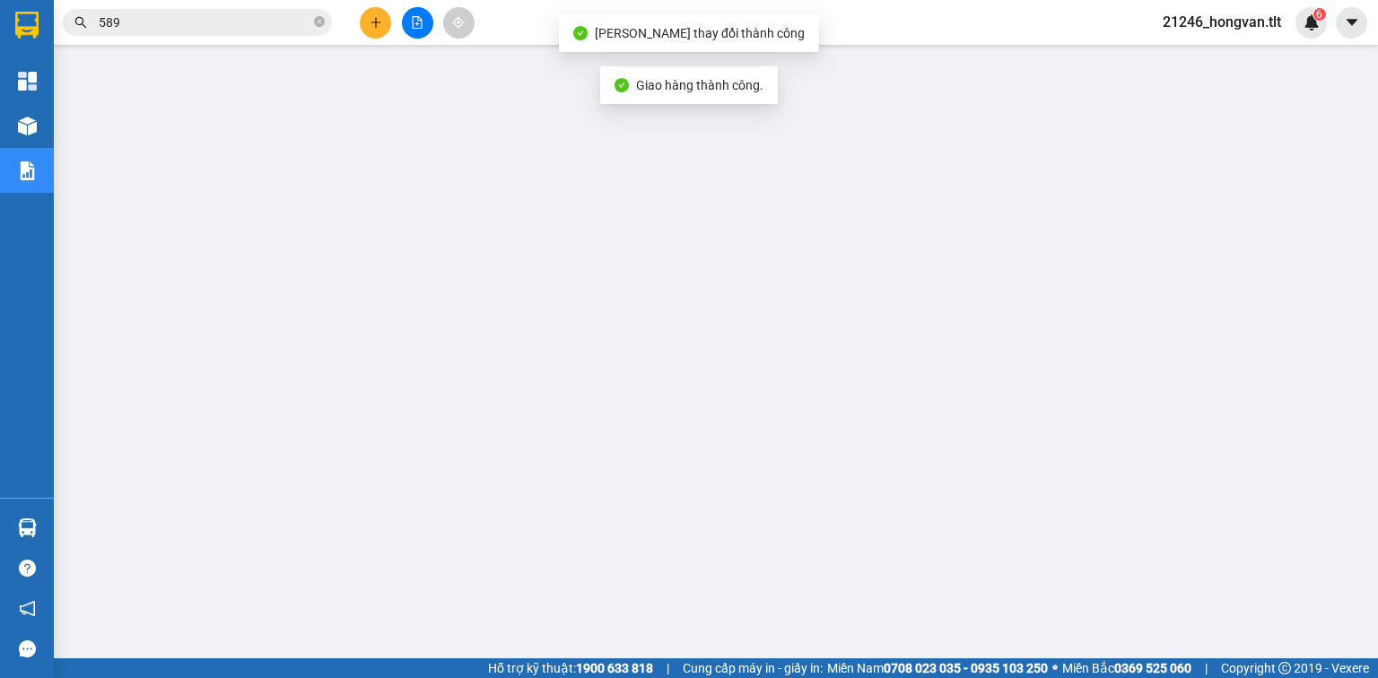
click at [290, 22] on input "589" at bounding box center [205, 23] width 212 height 20
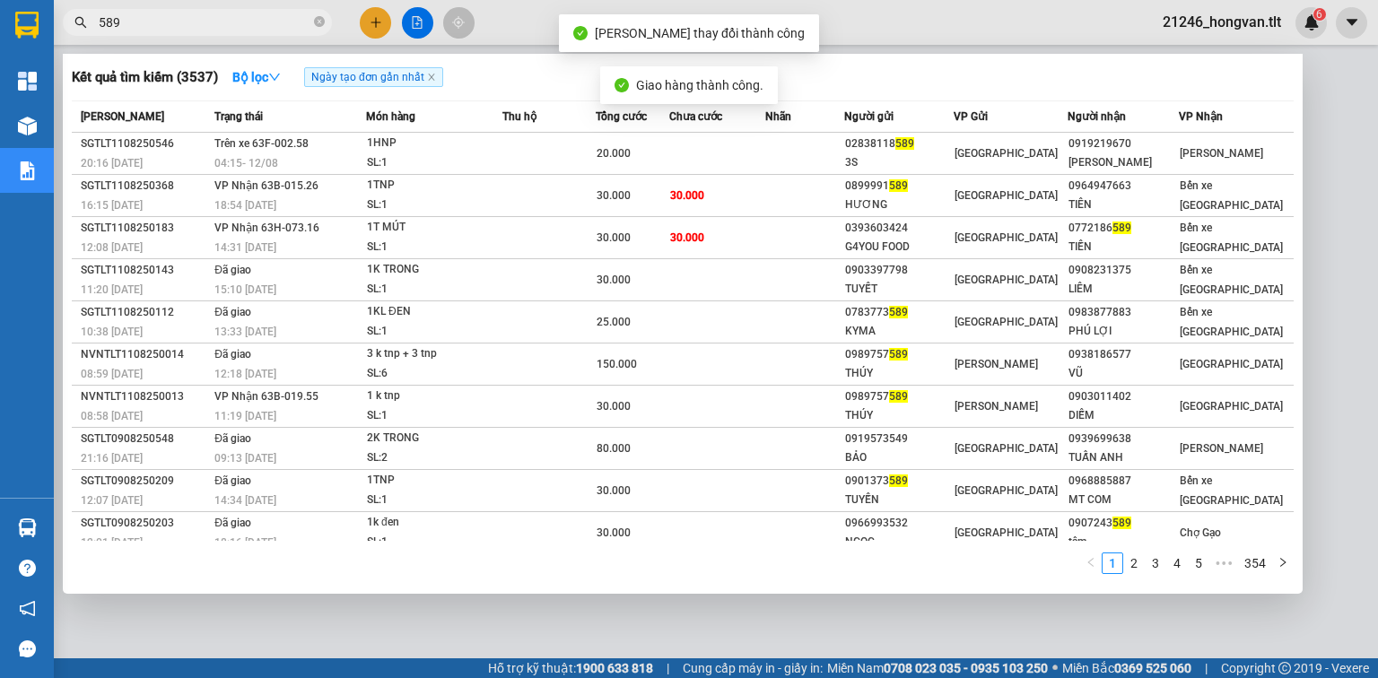
click at [290, 22] on input "589" at bounding box center [205, 23] width 212 height 20
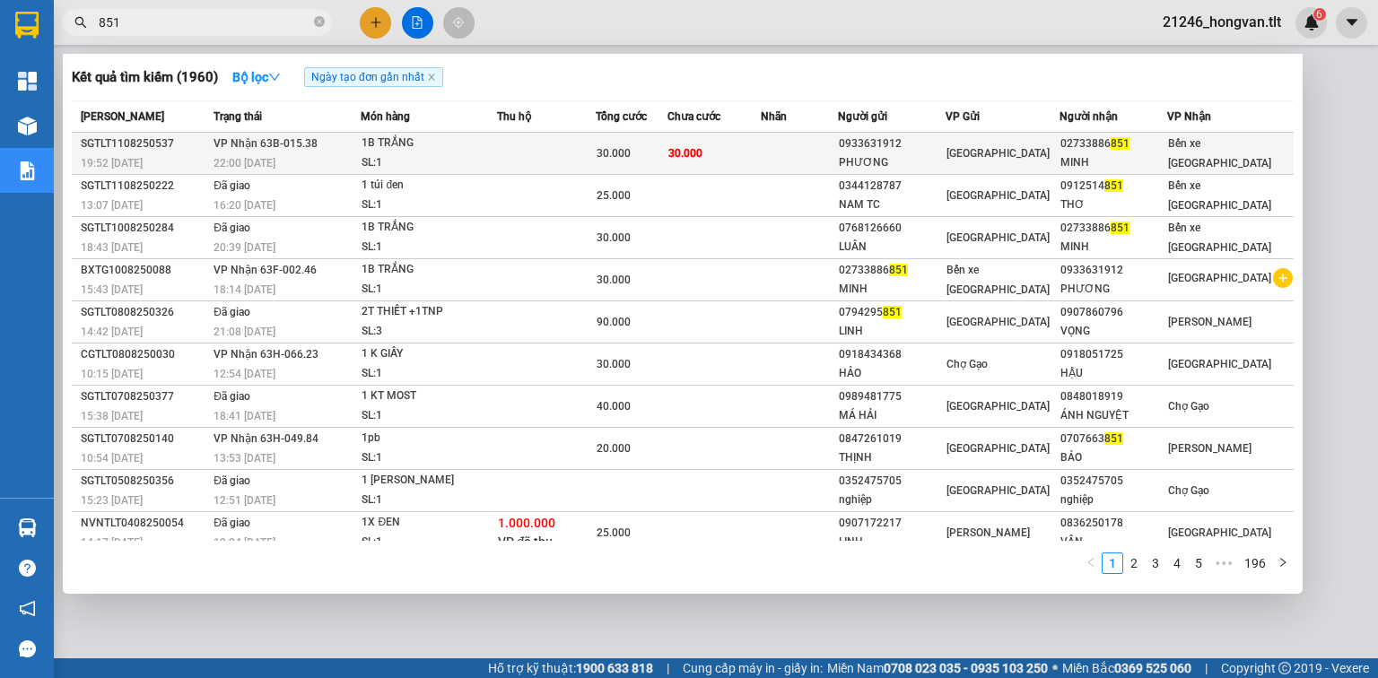
type input "851"
click at [838, 161] on td at bounding box center [799, 154] width 77 height 42
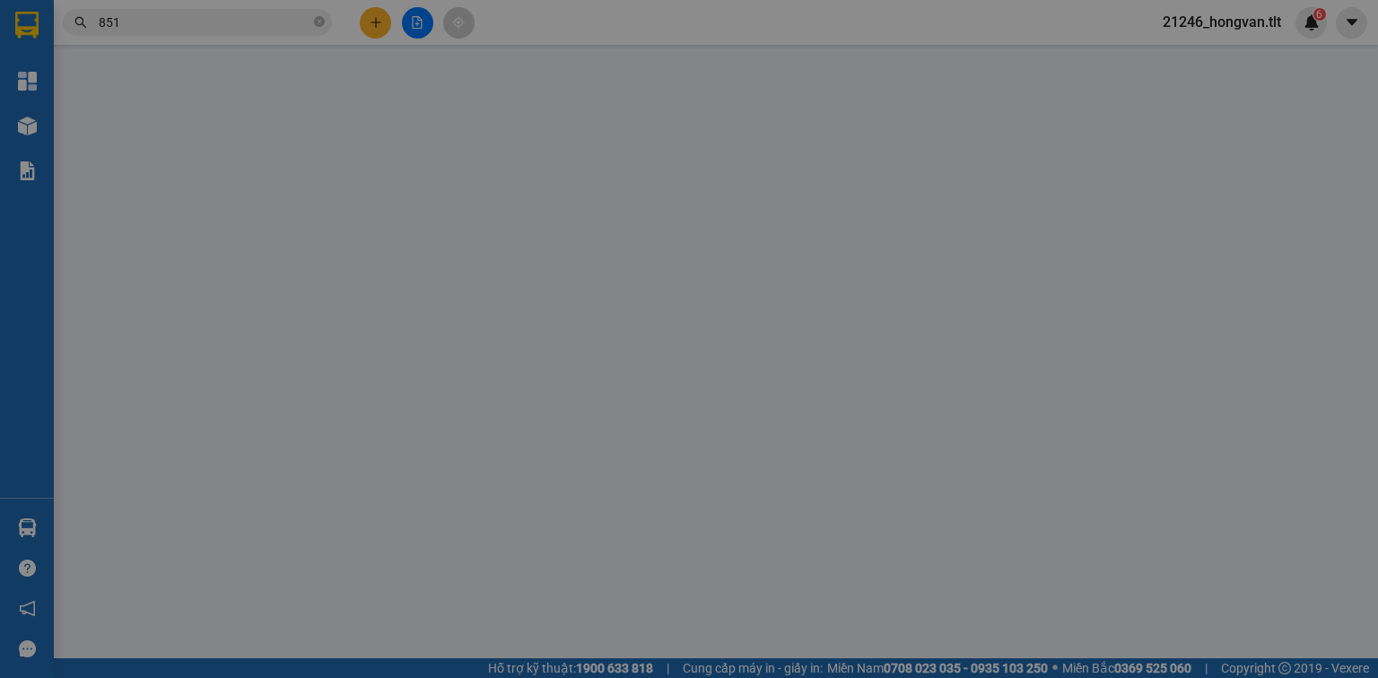
type input "0933631912"
type input "PHƯƠNG"
type input "02733886851"
type input "MINH"
type input "30.000"
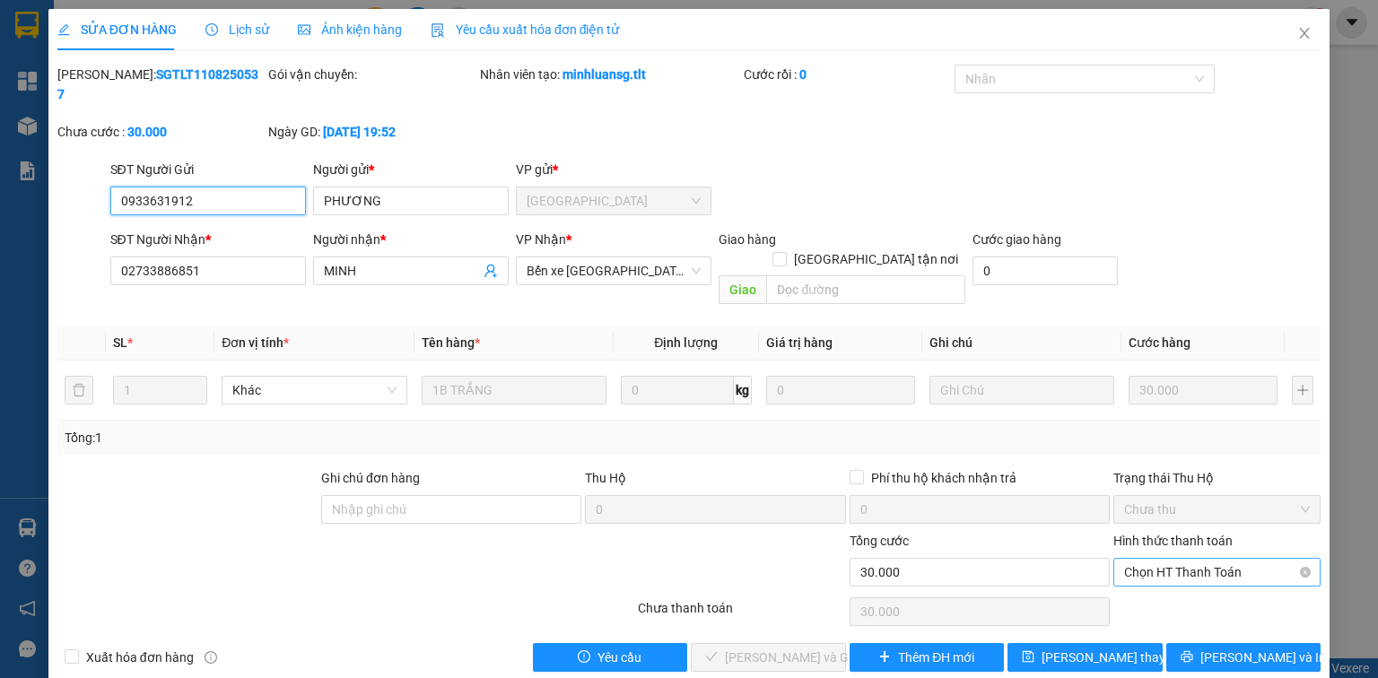
click at [1198, 559] on span "Chọn HT Thanh Toán" at bounding box center [1217, 572] width 186 height 27
click at [1176, 568] on div "Tại văn phòng" at bounding box center [1217, 568] width 186 height 20
type input "0"
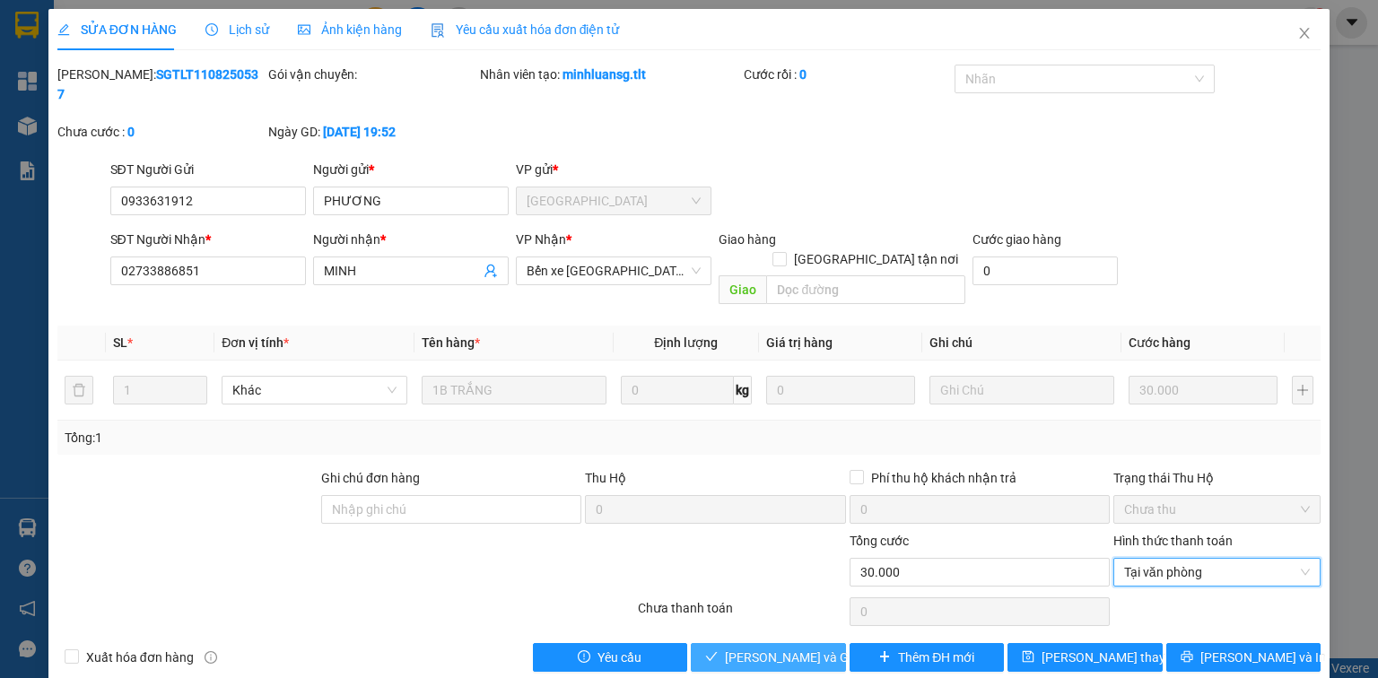
click at [788, 648] on span "[PERSON_NAME] và Giao hàng" at bounding box center [811, 658] width 172 height 20
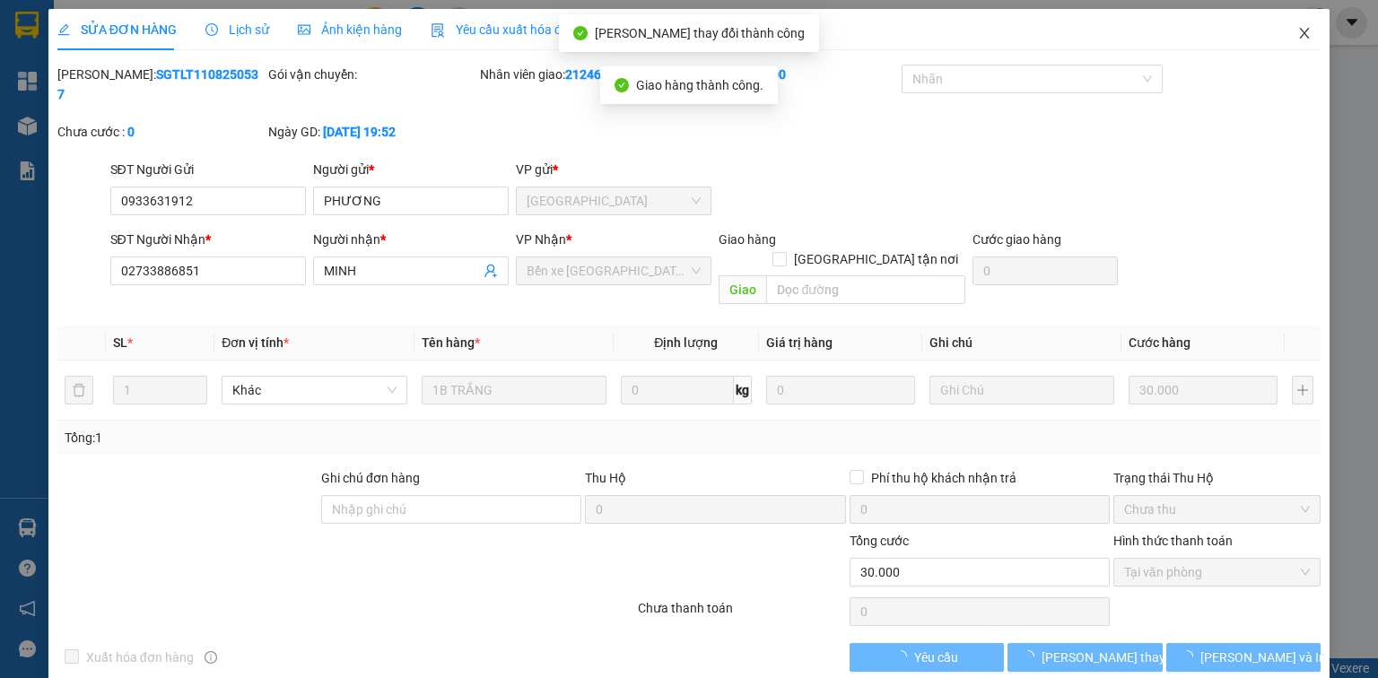
click at [1319, 33] on span "Close" at bounding box center [1304, 34] width 50 height 50
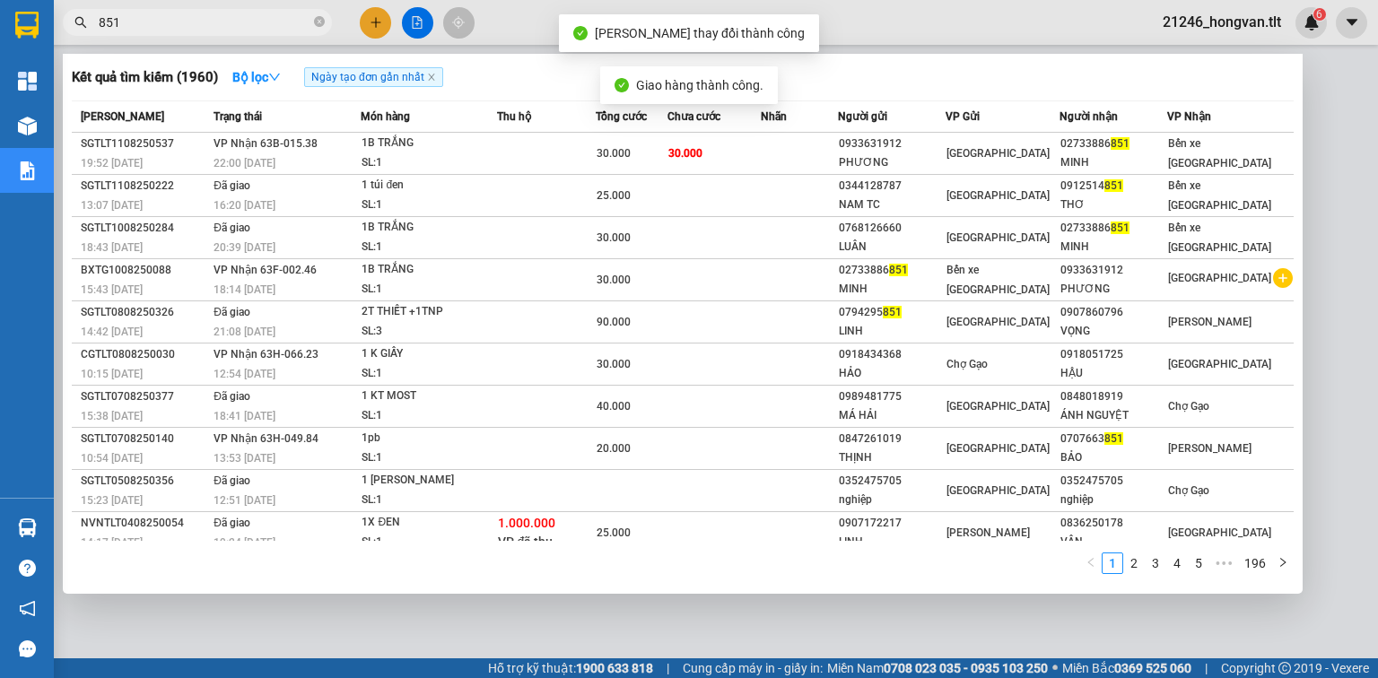
click at [208, 25] on input "851" at bounding box center [205, 23] width 212 height 20
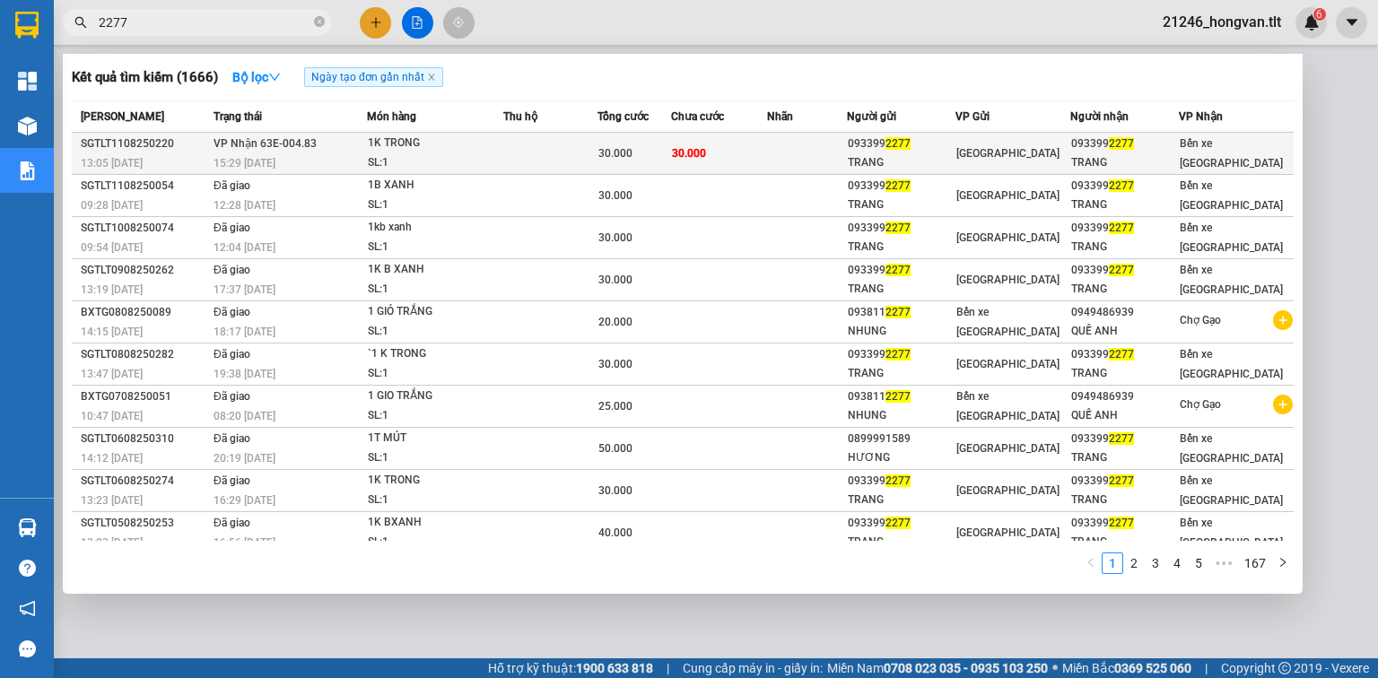
type input "2277"
click at [727, 154] on td "30.000" at bounding box center [719, 154] width 97 height 42
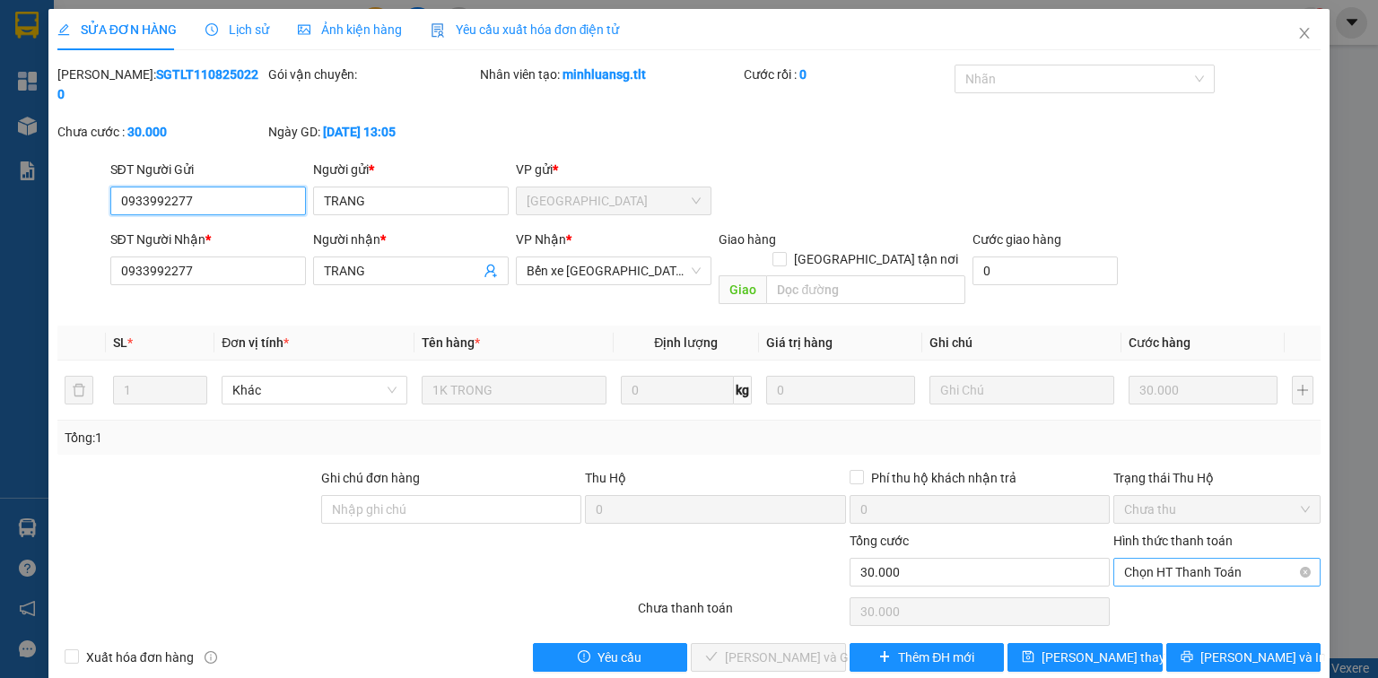
click at [1159, 559] on span "Chọn HT Thanh Toán" at bounding box center [1217, 572] width 186 height 27
click at [1161, 555] on div "Tại văn phòng" at bounding box center [1216, 567] width 207 height 29
type input "0"
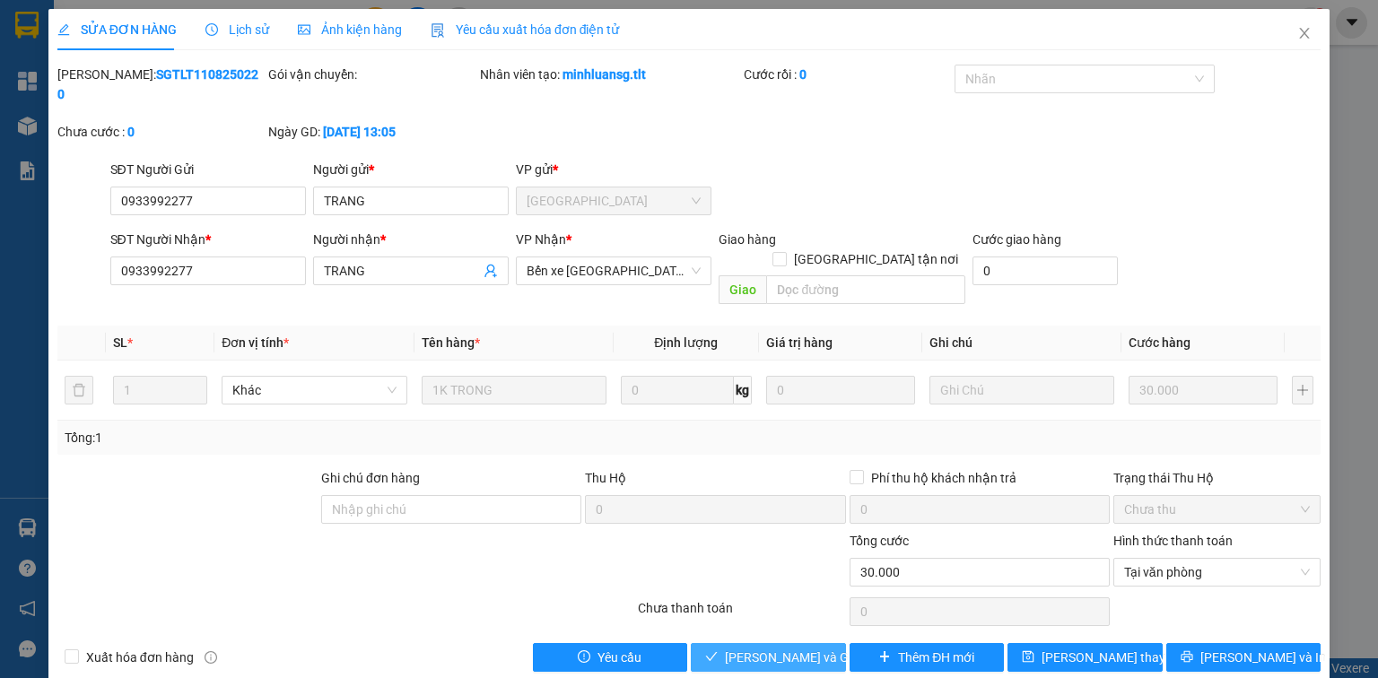
drag, startPoint x: 737, startPoint y: 604, endPoint x: 677, endPoint y: 555, distance: 77.2
click at [736, 643] on button "[PERSON_NAME] và Giao hàng" at bounding box center [768, 657] width 155 height 29
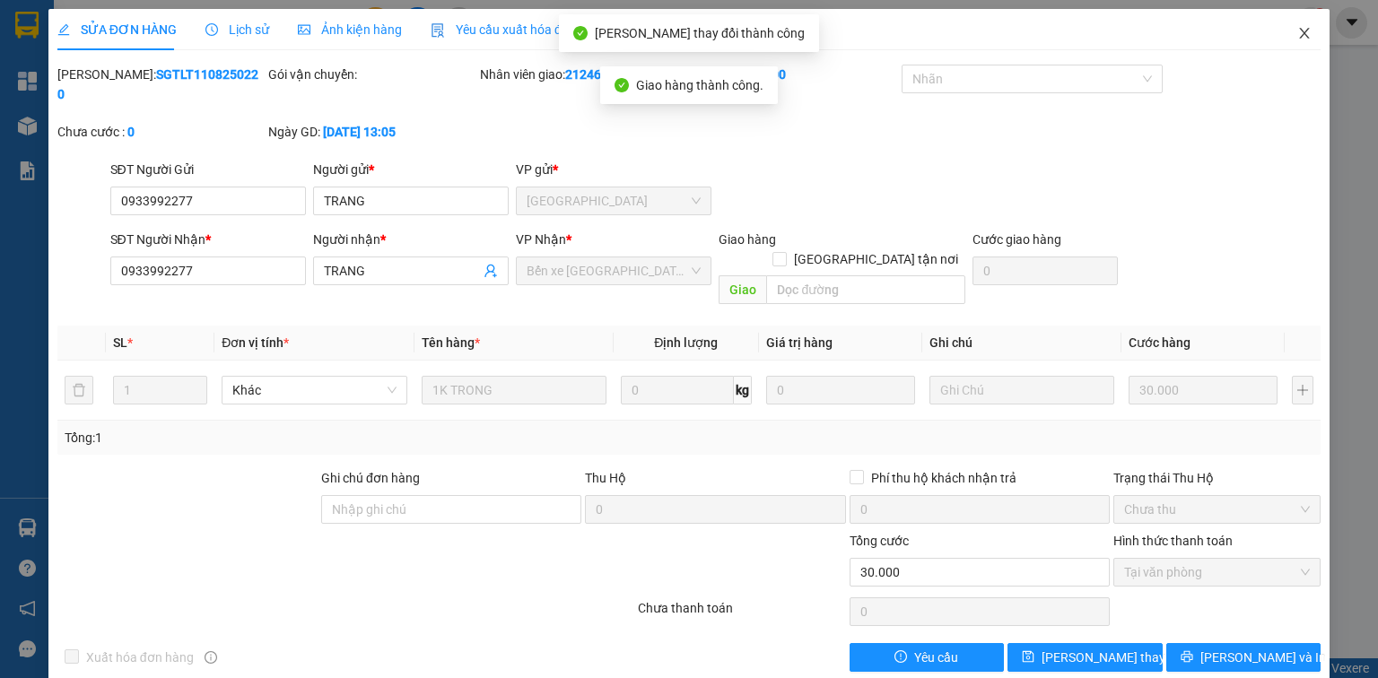
click at [1288, 39] on span "Close" at bounding box center [1304, 34] width 50 height 50
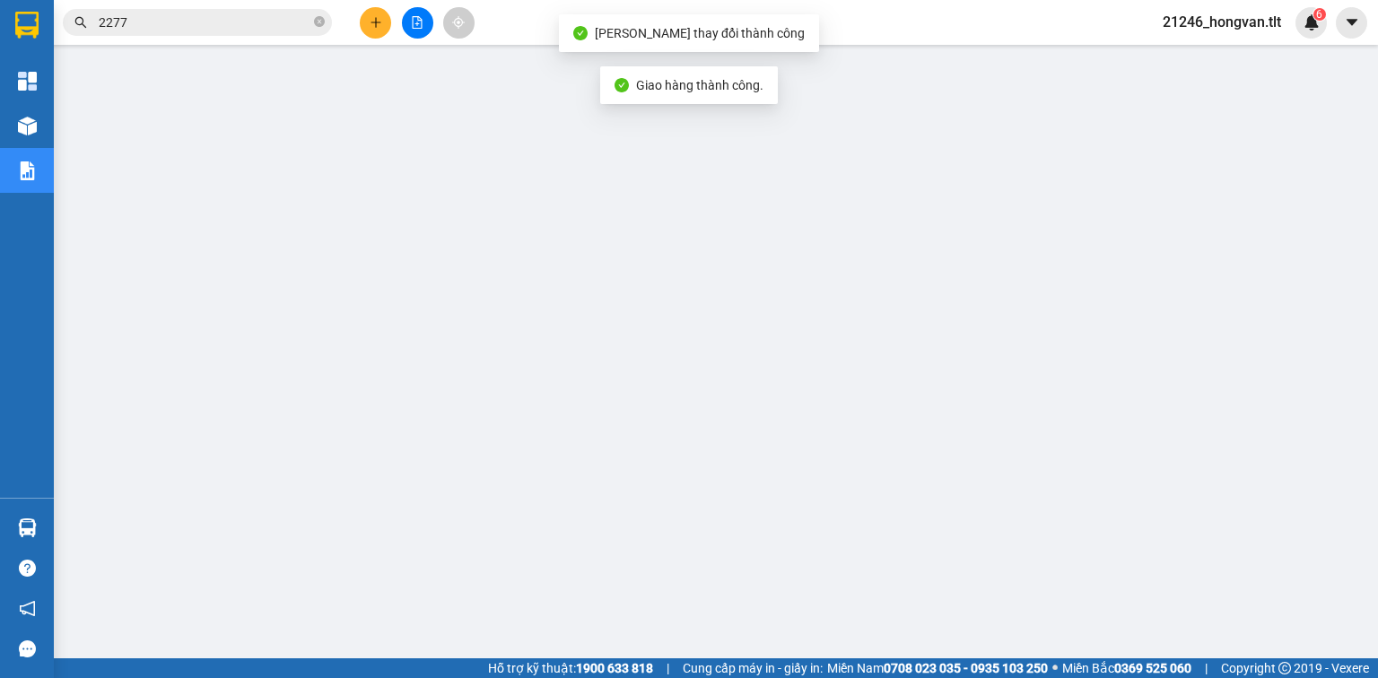
click at [269, 18] on input "2277" at bounding box center [205, 23] width 212 height 20
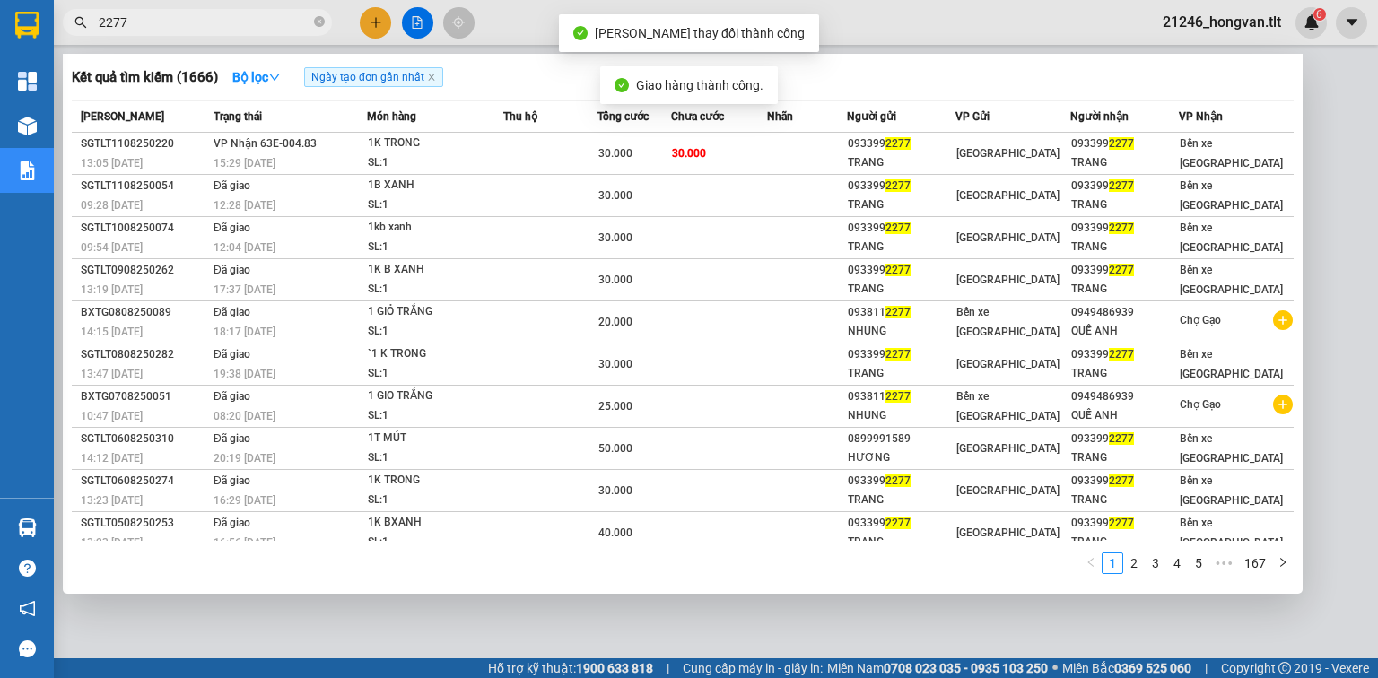
click at [269, 18] on input "2277" at bounding box center [205, 23] width 212 height 20
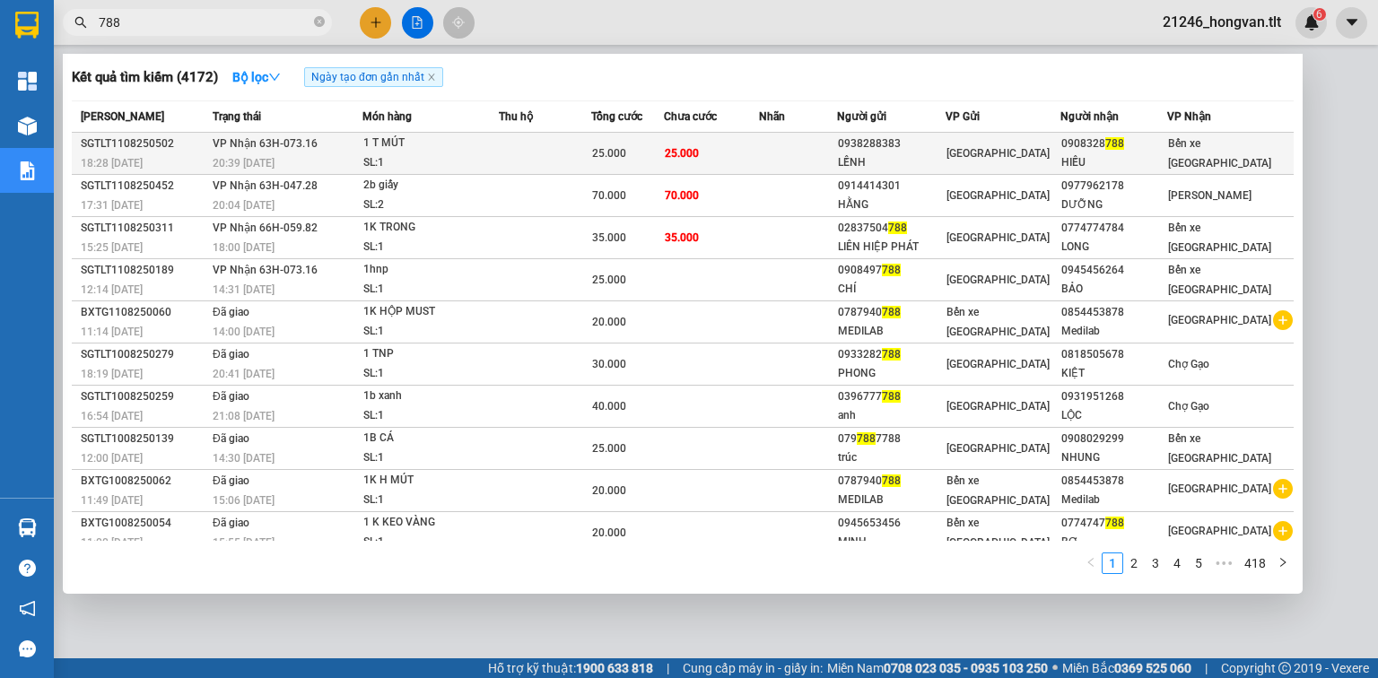
type input "788"
click at [915, 153] on div "LỀNH" at bounding box center [891, 162] width 107 height 19
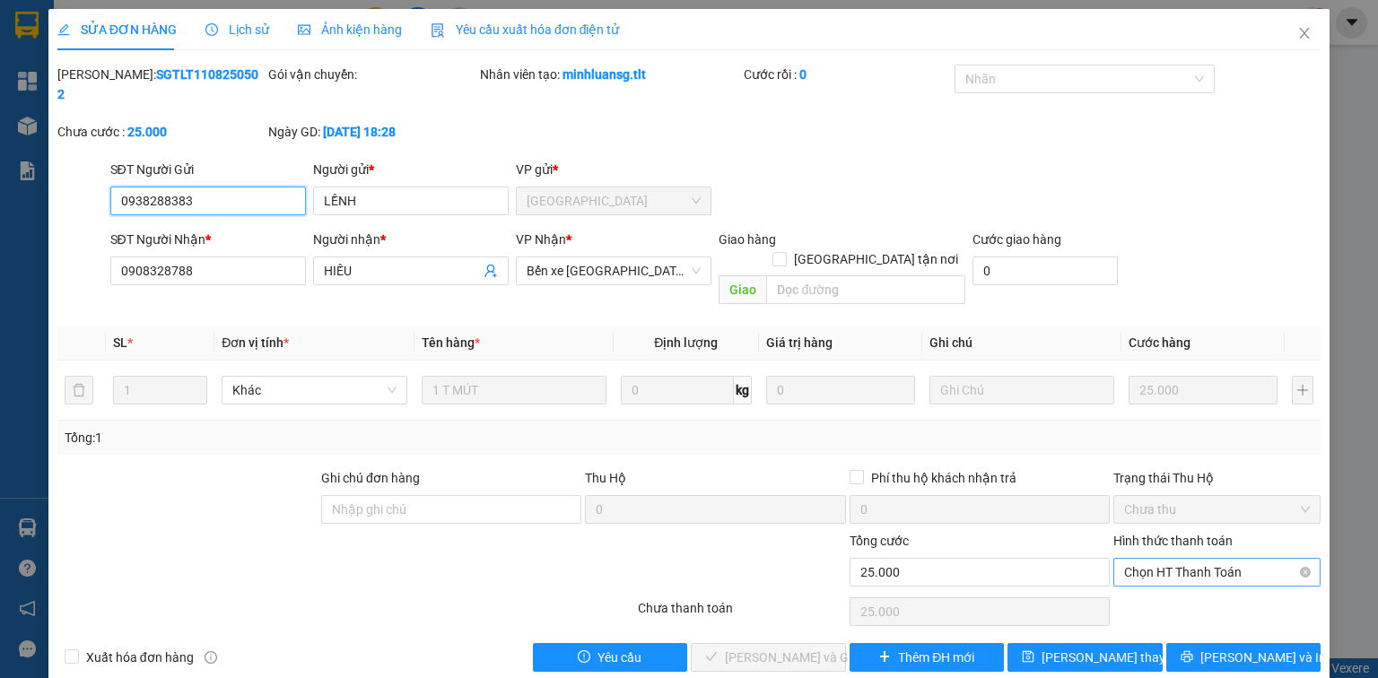
click at [1188, 559] on span "Chọn HT Thanh Toán" at bounding box center [1217, 572] width 186 height 27
click at [1172, 563] on div "Tại văn phòng" at bounding box center [1217, 568] width 186 height 20
type input "0"
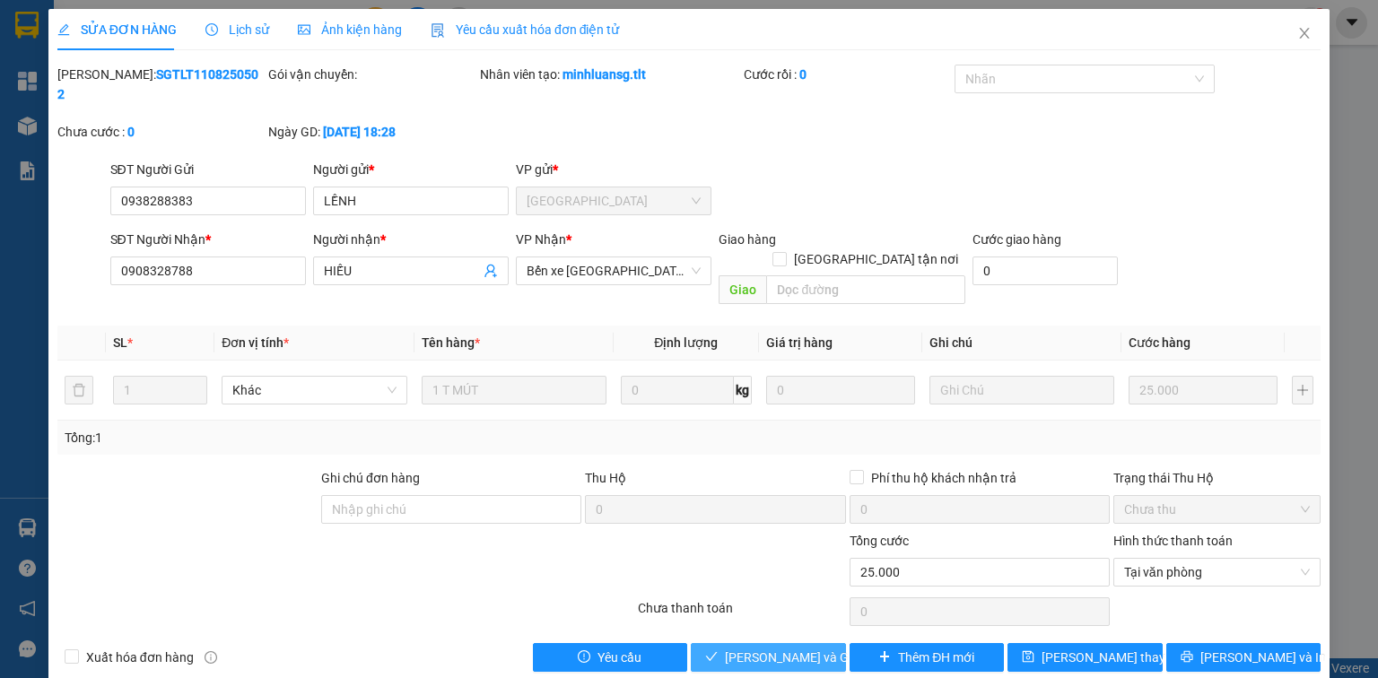
click at [764, 602] on div "Total Paid Fee 0 Total UnPaid Fee 25.000 Cash Collection Total Fee Mã ĐH: SGTLT…" at bounding box center [688, 368] width 1263 height 607
click at [767, 648] on span "[PERSON_NAME] và Giao hàng" at bounding box center [811, 658] width 172 height 20
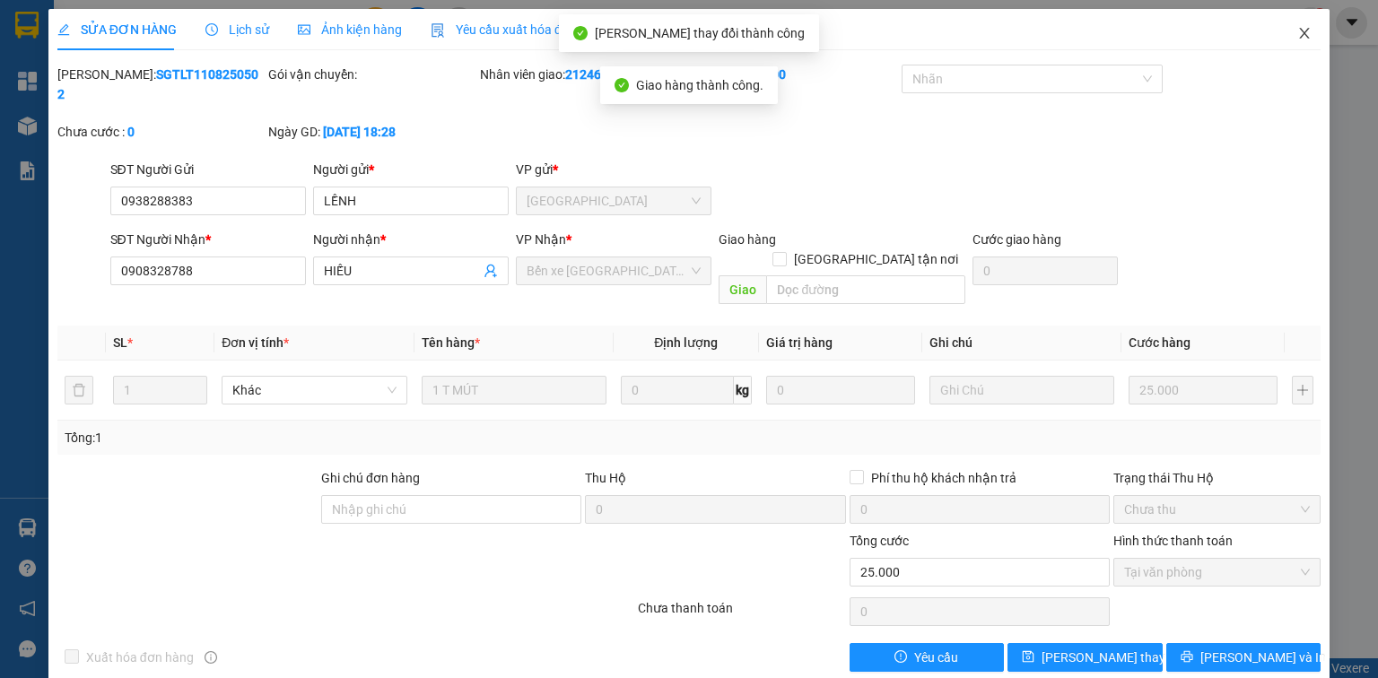
click at [1300, 32] on icon "close" at bounding box center [1304, 33] width 14 height 14
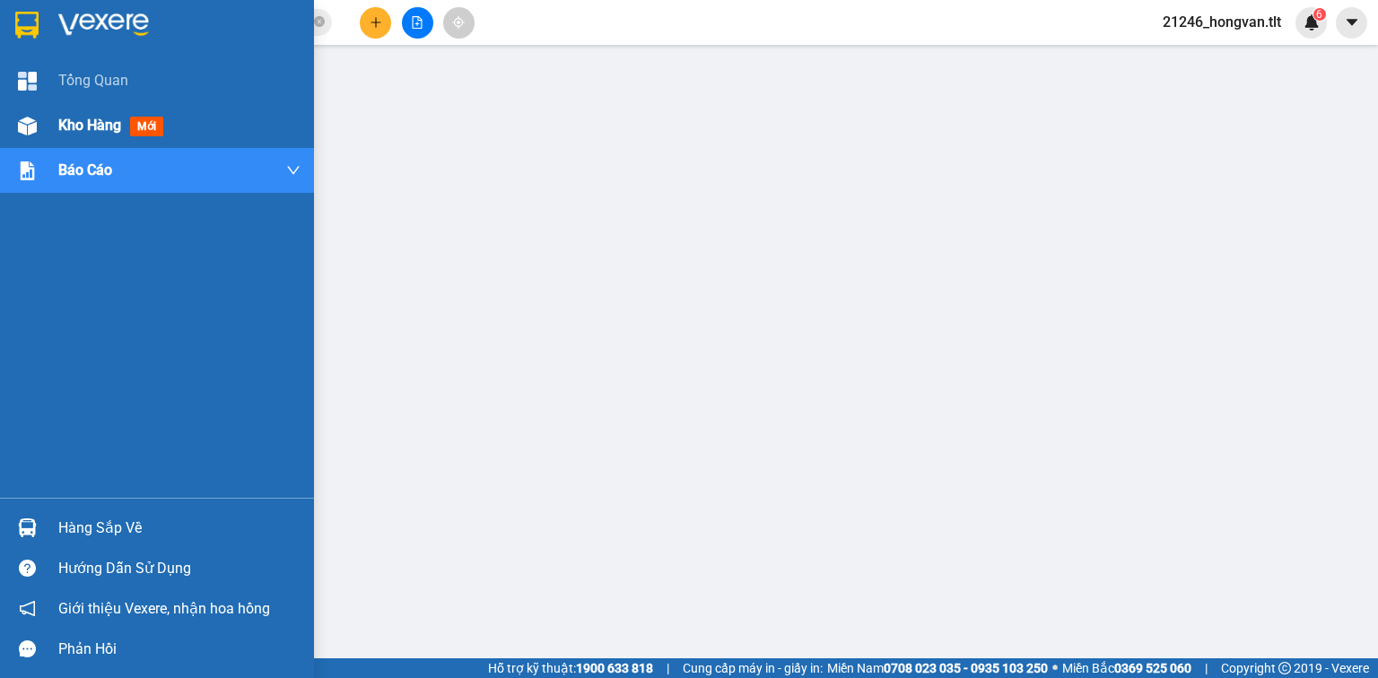
click at [97, 106] on div "Kho hàng mới" at bounding box center [179, 125] width 242 height 45
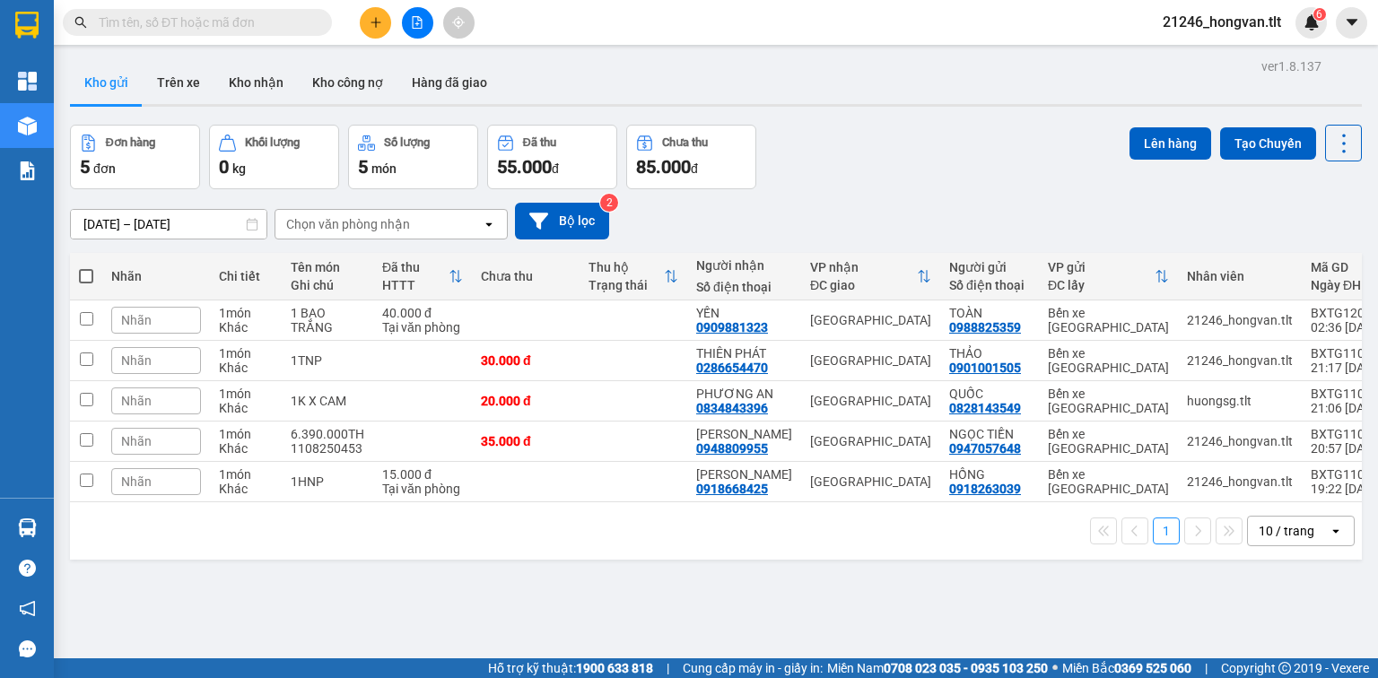
click at [90, 275] on span at bounding box center [86, 276] width 14 height 14
click at [86, 267] on input "checkbox" at bounding box center [86, 267] width 0 height 0
checkbox input "true"
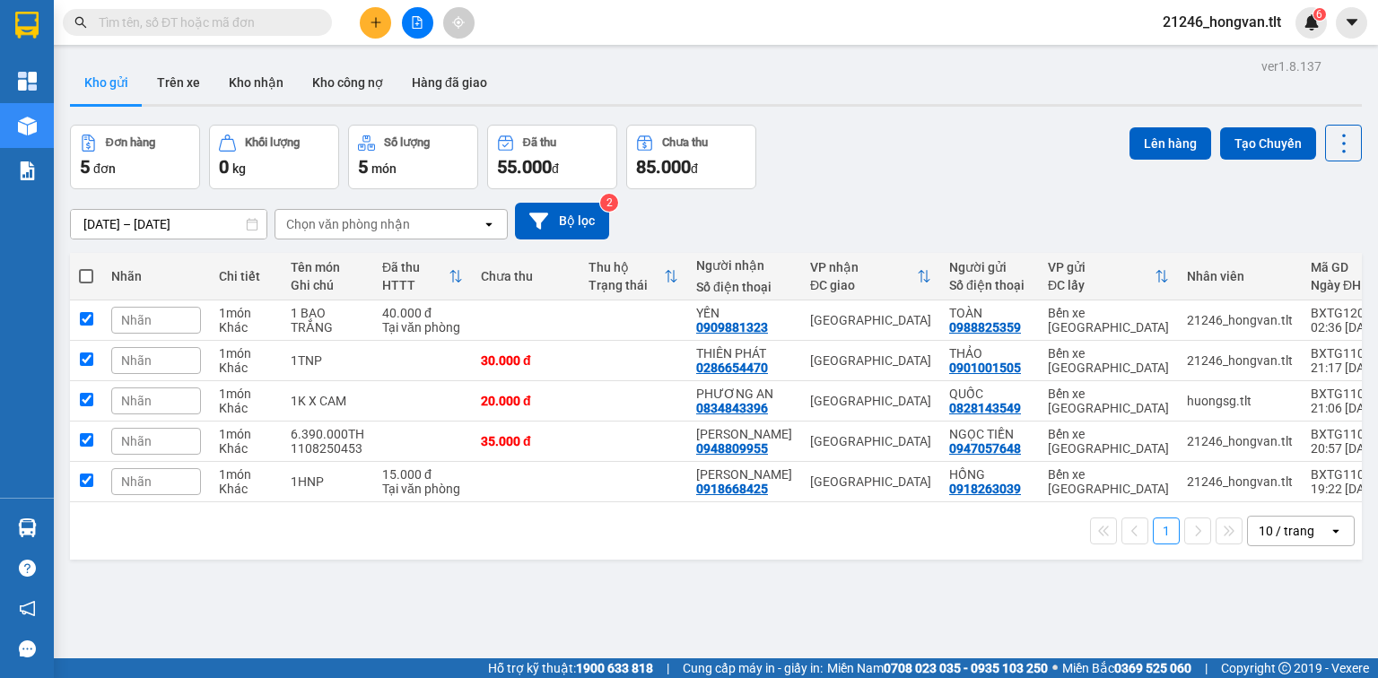
checkbox input "true"
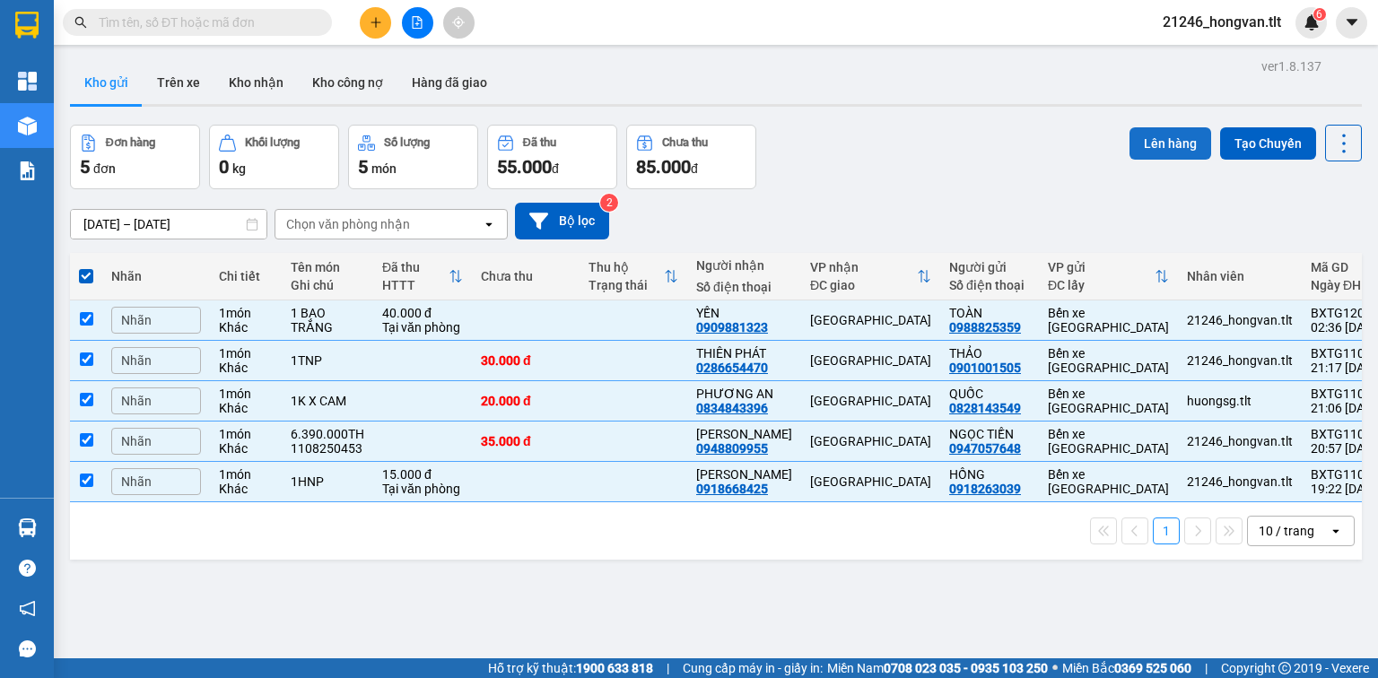
click at [1144, 138] on button "Lên hàng" at bounding box center [1170, 143] width 82 height 32
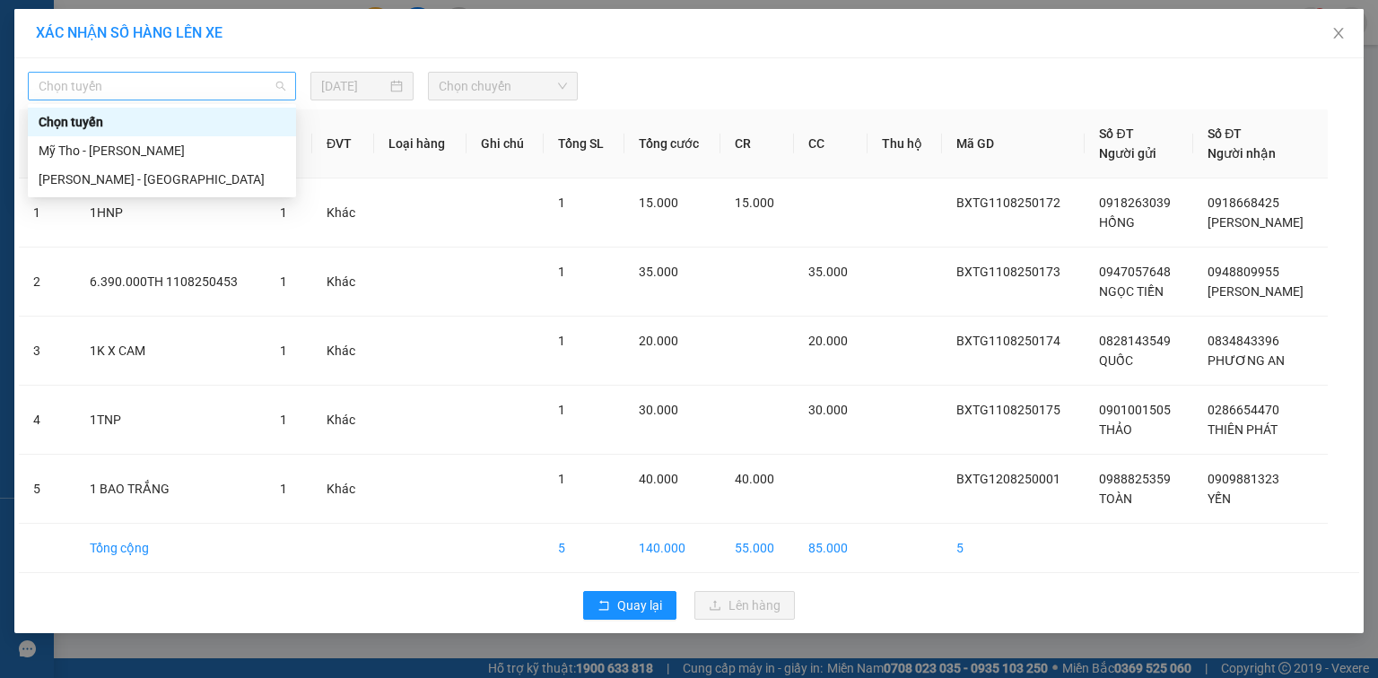
drag, startPoint x: 225, startPoint y: 93, endPoint x: 201, endPoint y: 133, distance: 46.3
click at [225, 93] on span "Chọn tuyến" at bounding box center [162, 86] width 247 height 27
drag, startPoint x: 190, startPoint y: 151, endPoint x: 214, endPoint y: 147, distance: 24.5
click at [191, 151] on div "Mỹ Tho - Hồ Chí Minh" at bounding box center [162, 151] width 247 height 20
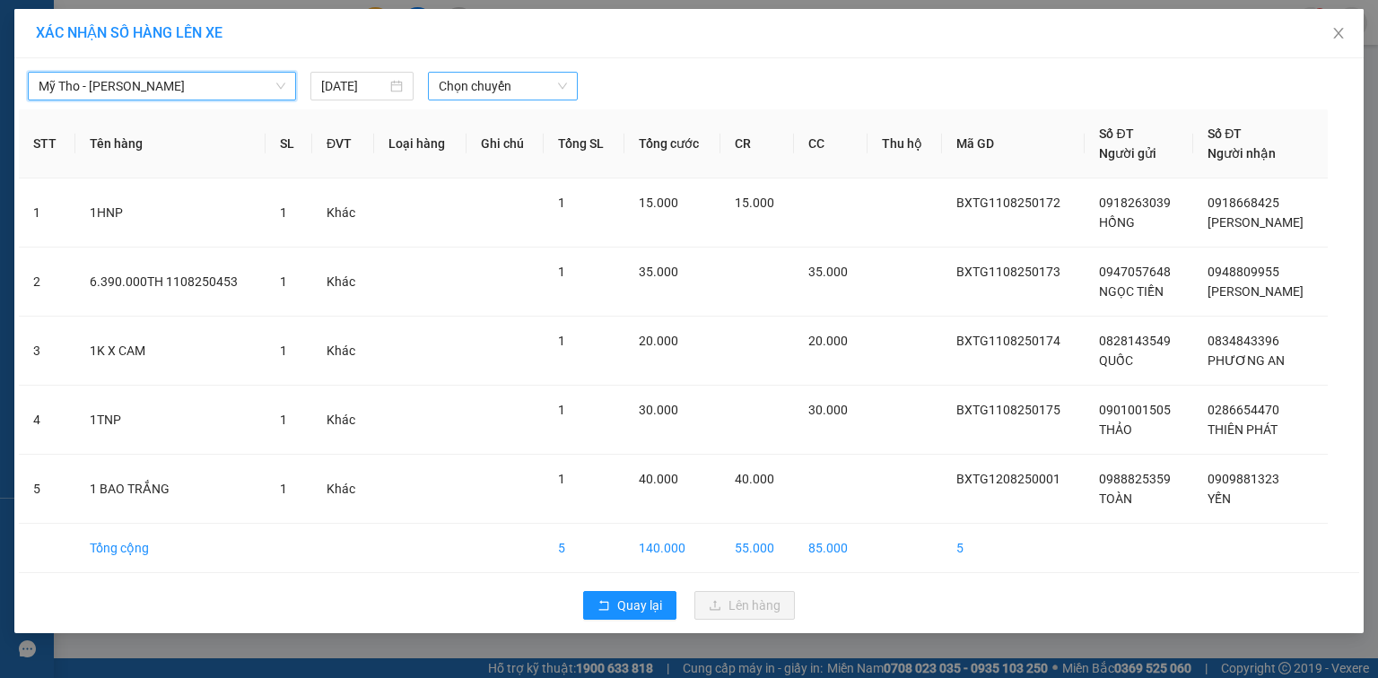
click at [488, 92] on span "Chọn chuyến" at bounding box center [503, 86] width 129 height 27
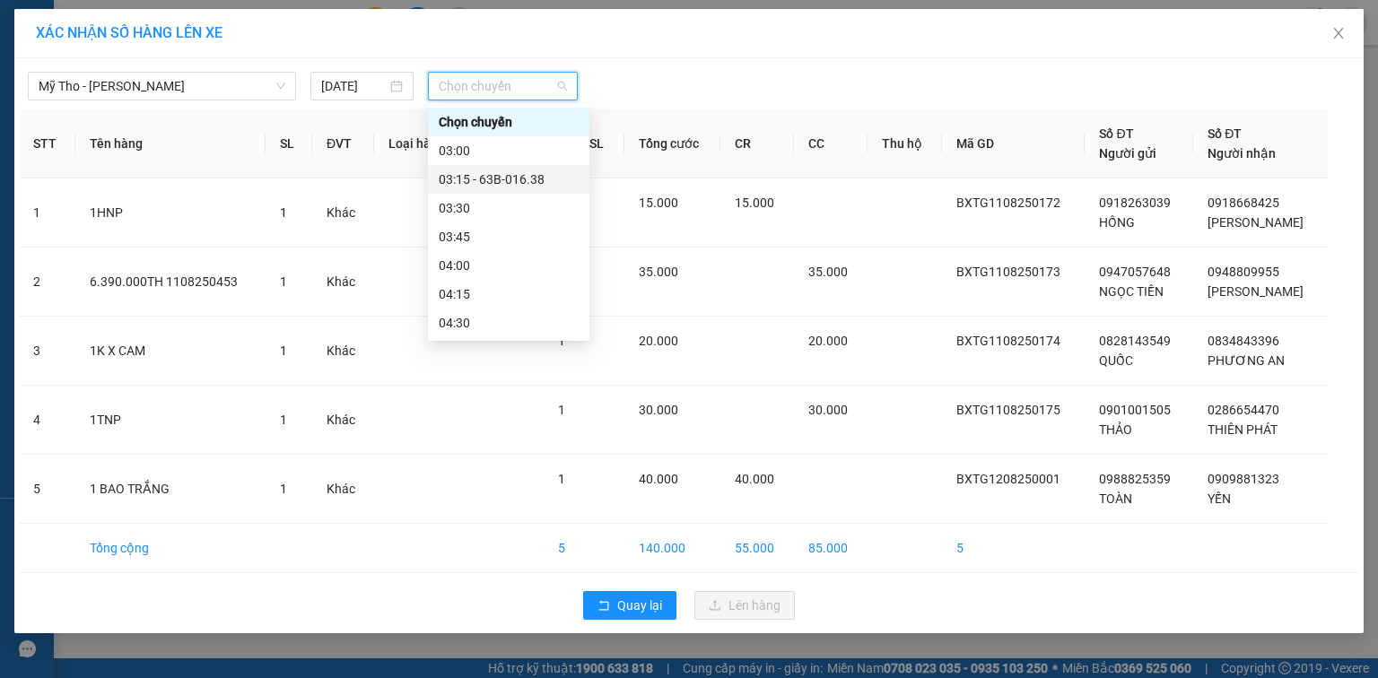
click at [532, 182] on div "03:15 - 63B-016.38" at bounding box center [509, 180] width 140 height 20
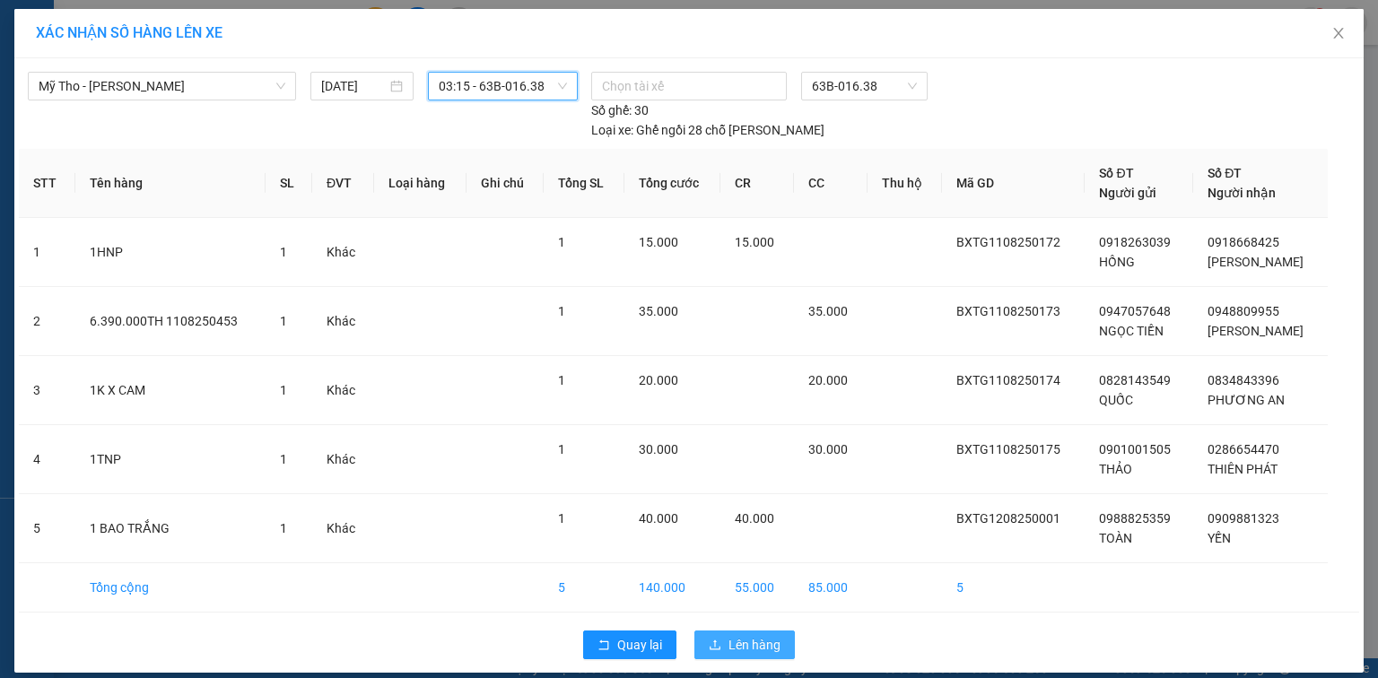
click at [721, 639] on icon "upload" at bounding box center [715, 645] width 13 height 13
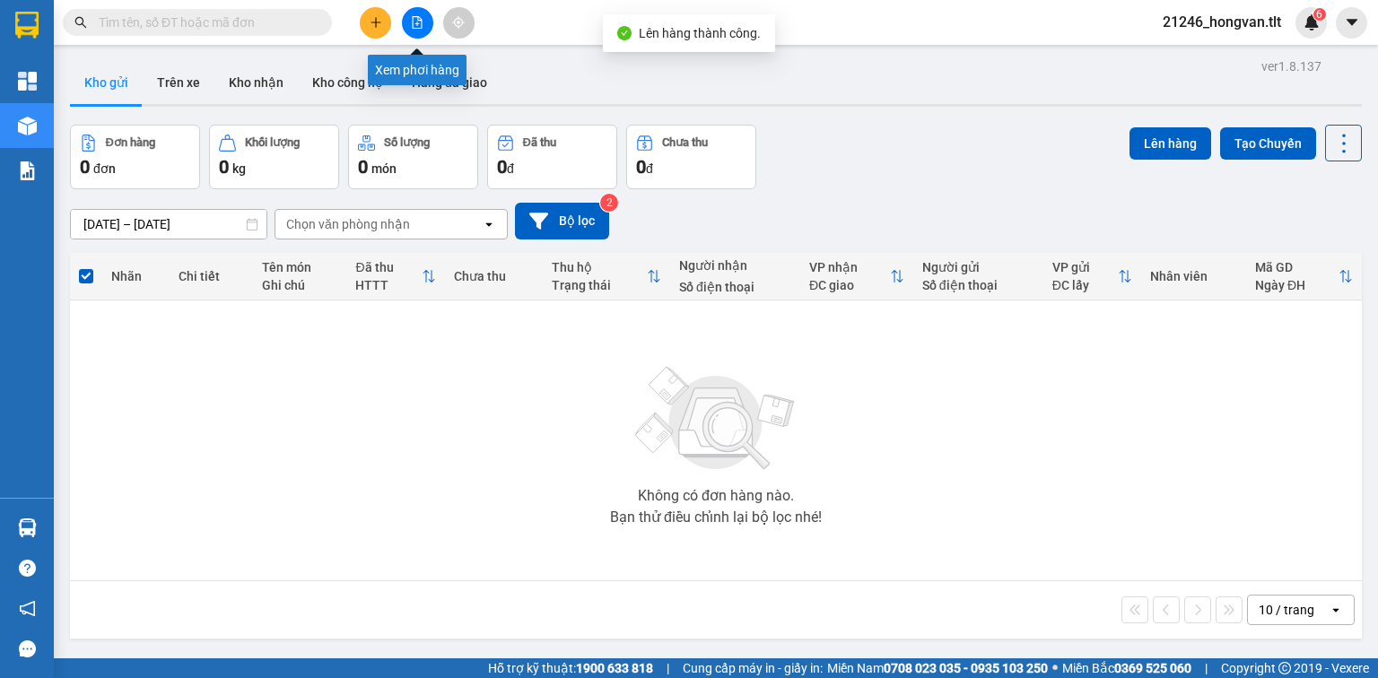
click at [420, 22] on icon "file-add" at bounding box center [417, 22] width 13 height 13
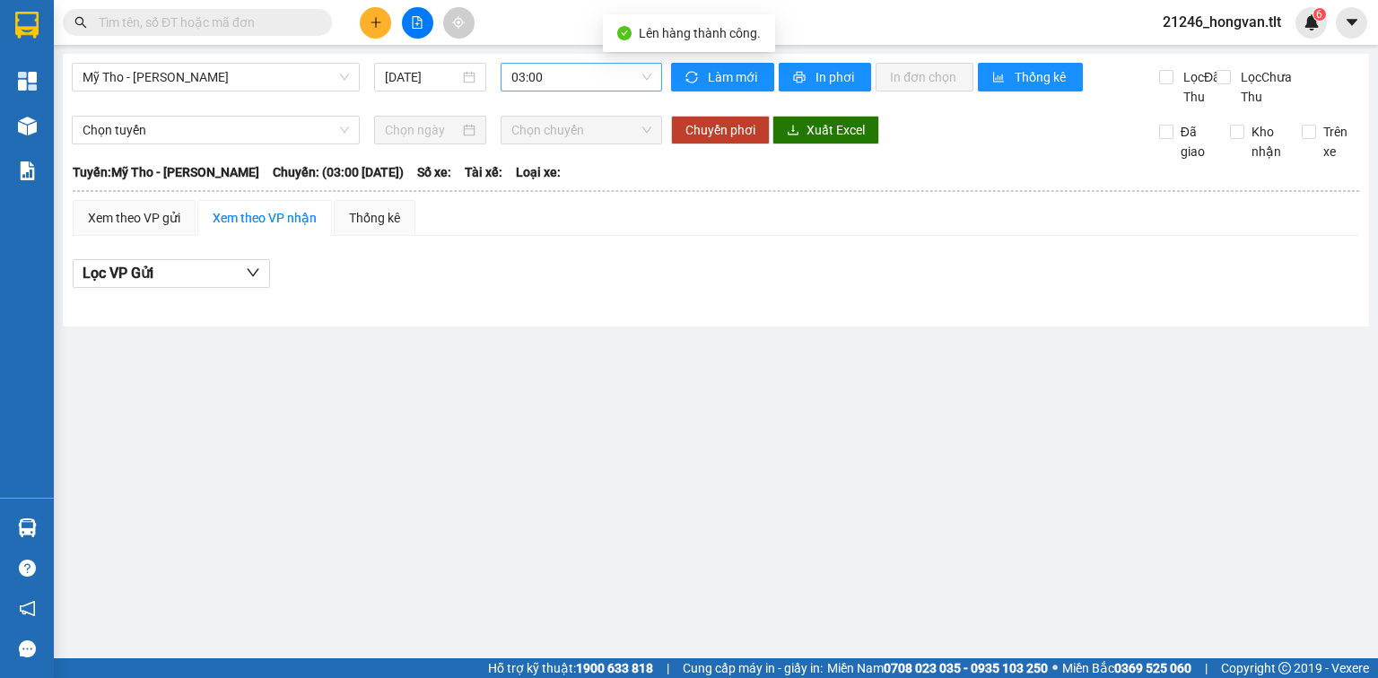
click at [585, 75] on span "03:00" at bounding box center [581, 77] width 141 height 27
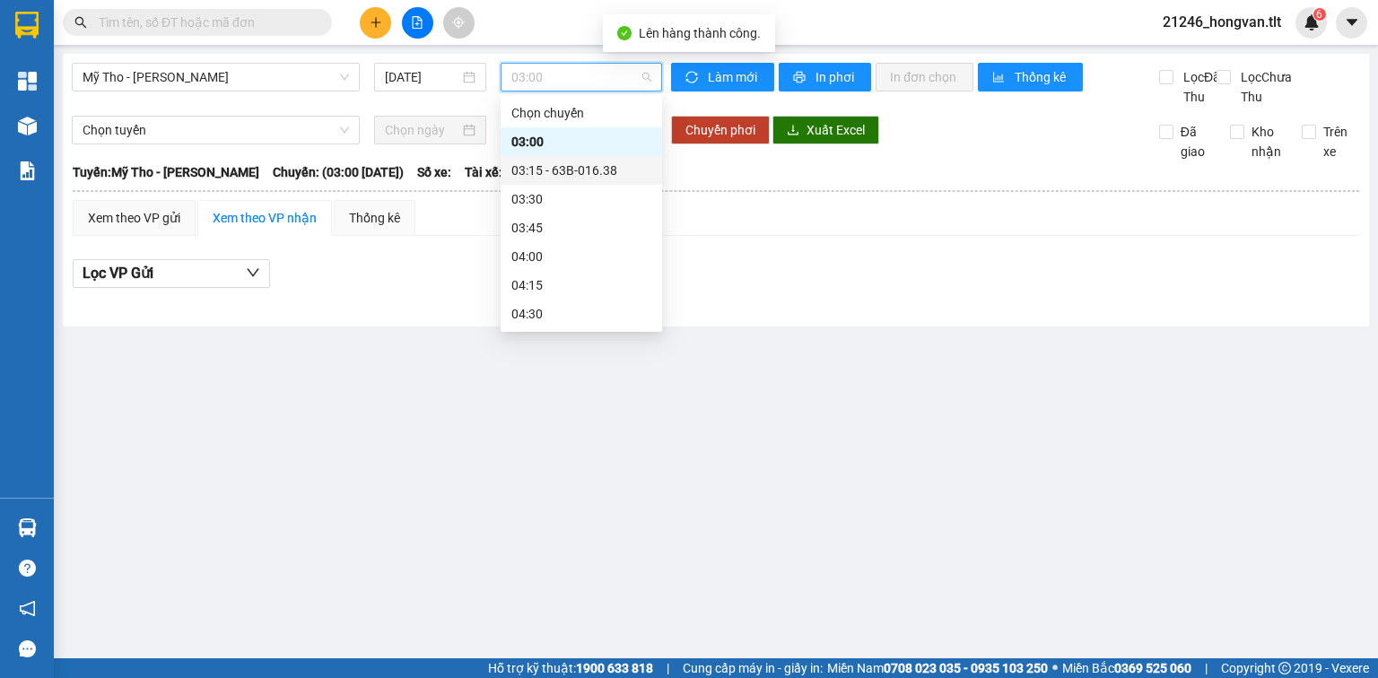
click at [599, 175] on div "03:15 - 63B-016.38" at bounding box center [581, 171] width 140 height 20
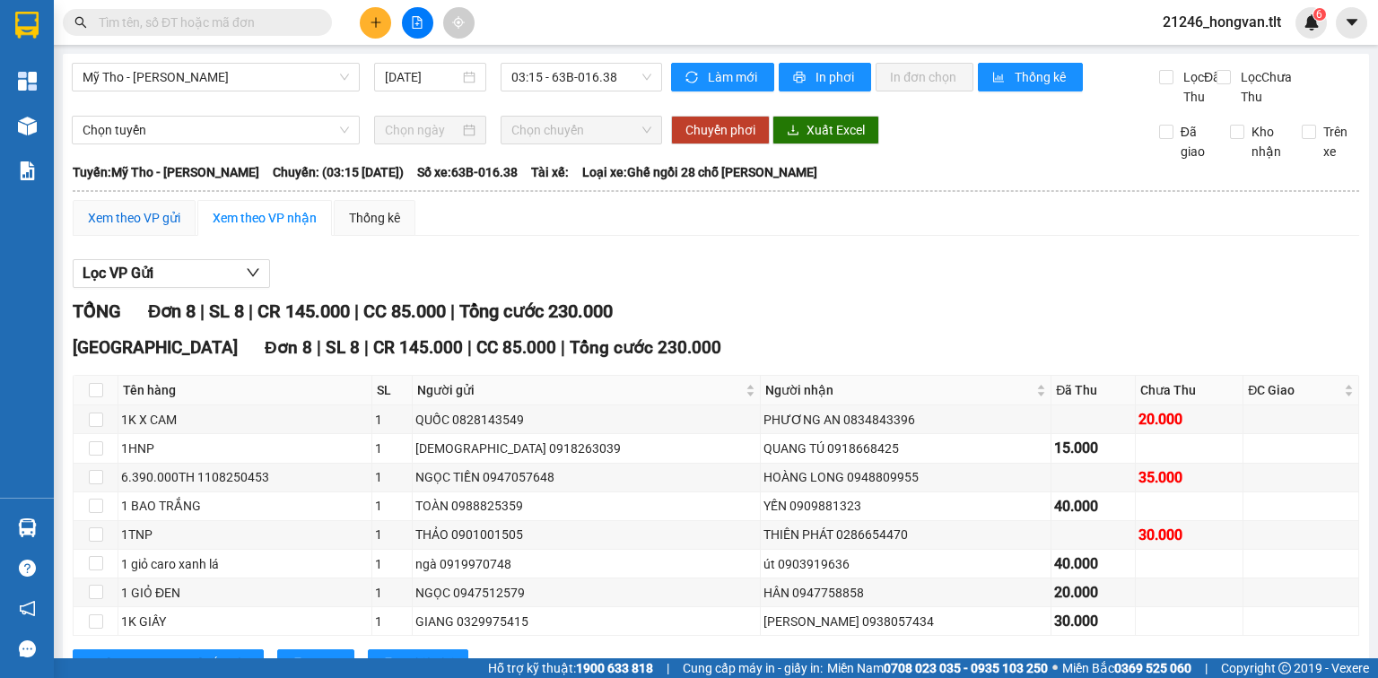
click at [137, 228] on div "Xem theo VP gửi" at bounding box center [134, 218] width 92 height 20
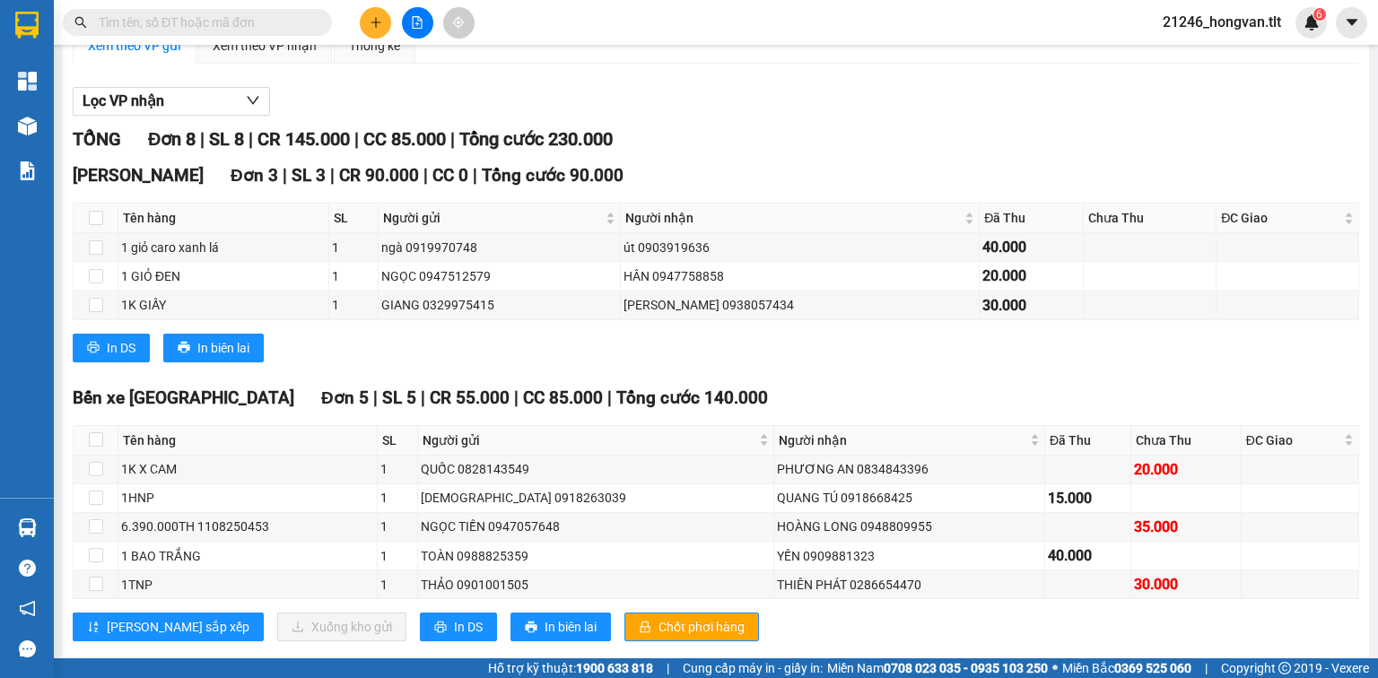
scroll to position [222, 0]
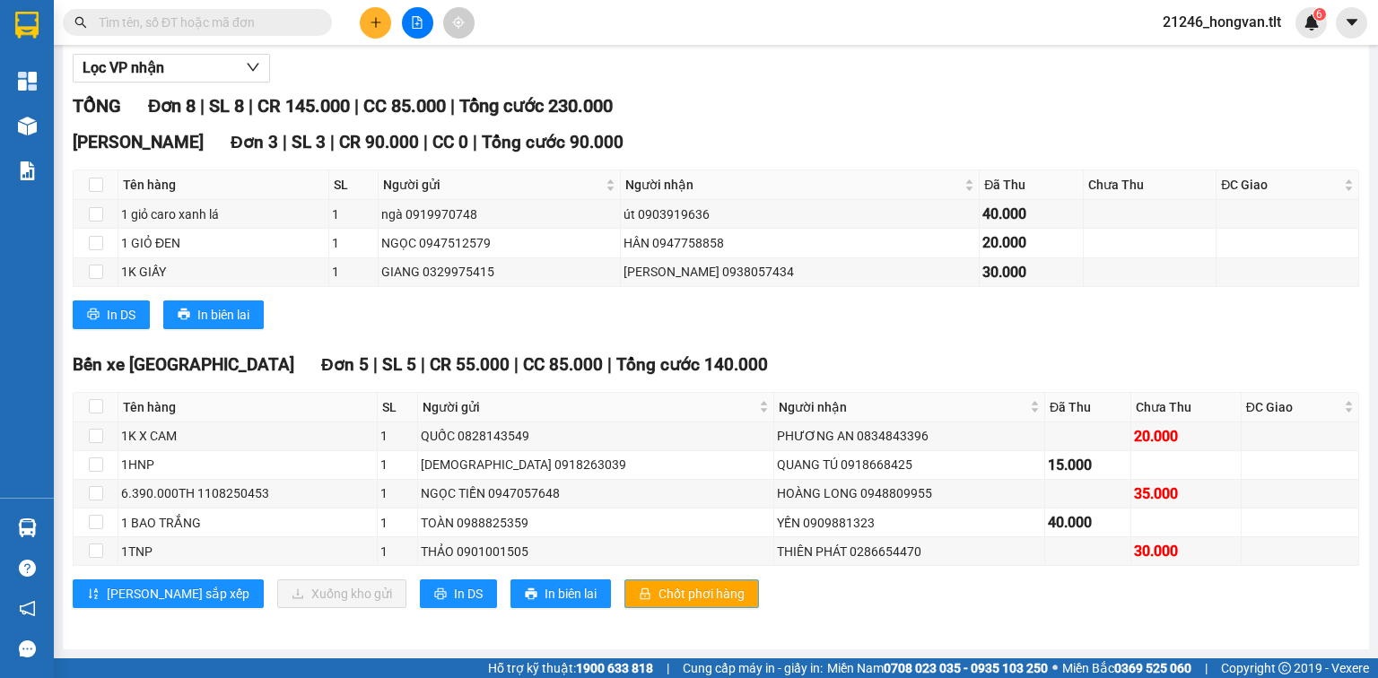
click at [658, 588] on span "Chốt phơi hàng" at bounding box center [701, 594] width 86 height 20
click at [420, 590] on button "In DS" at bounding box center [458, 593] width 77 height 29
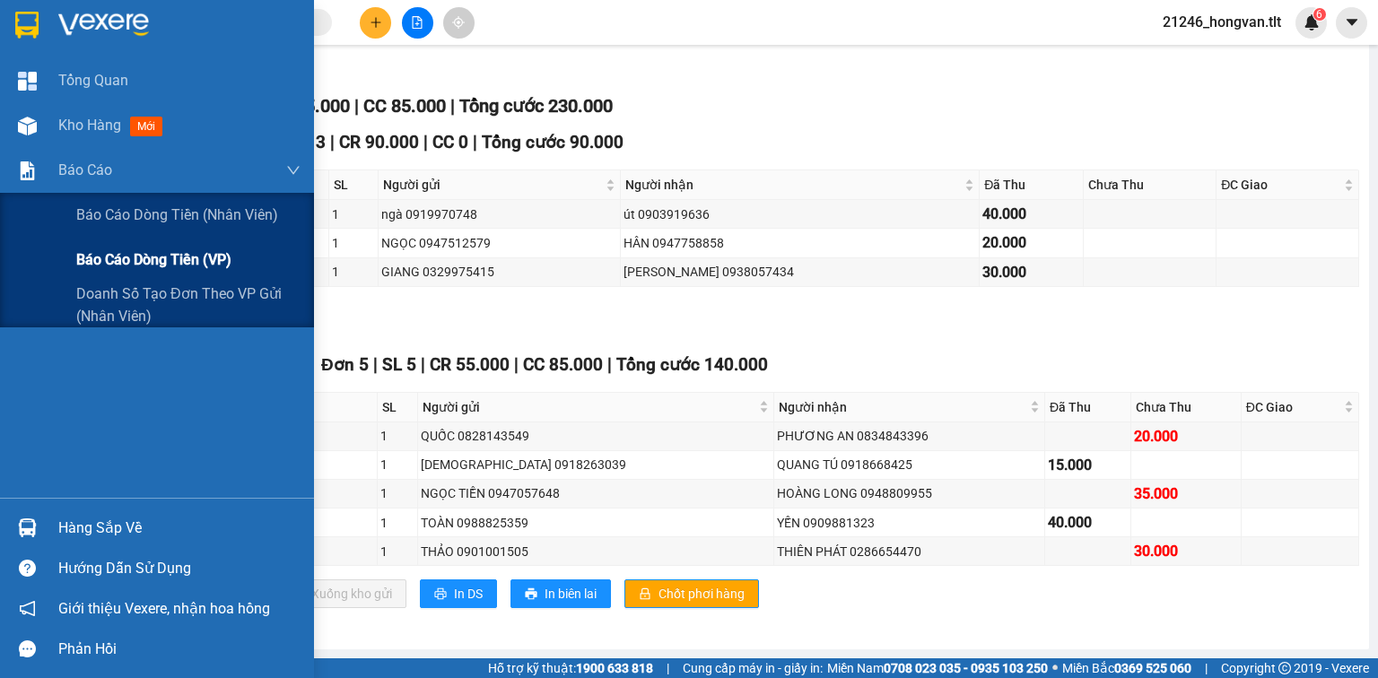
click at [83, 254] on span "Báo cáo dòng tiền (VP)" at bounding box center [153, 259] width 155 height 22
